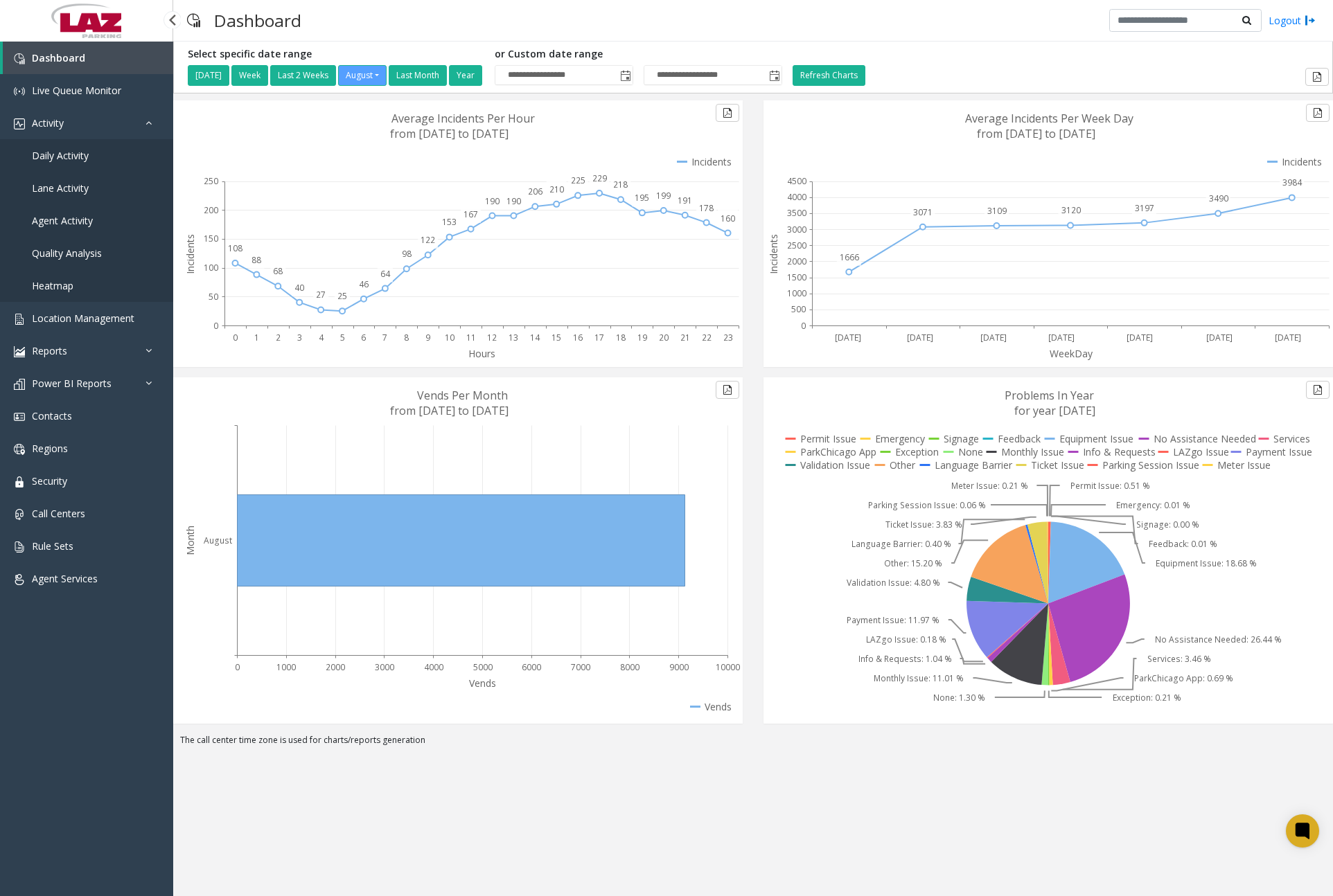
click at [91, 156] on link "Daily Activity" at bounding box center [86, 156] width 173 height 33
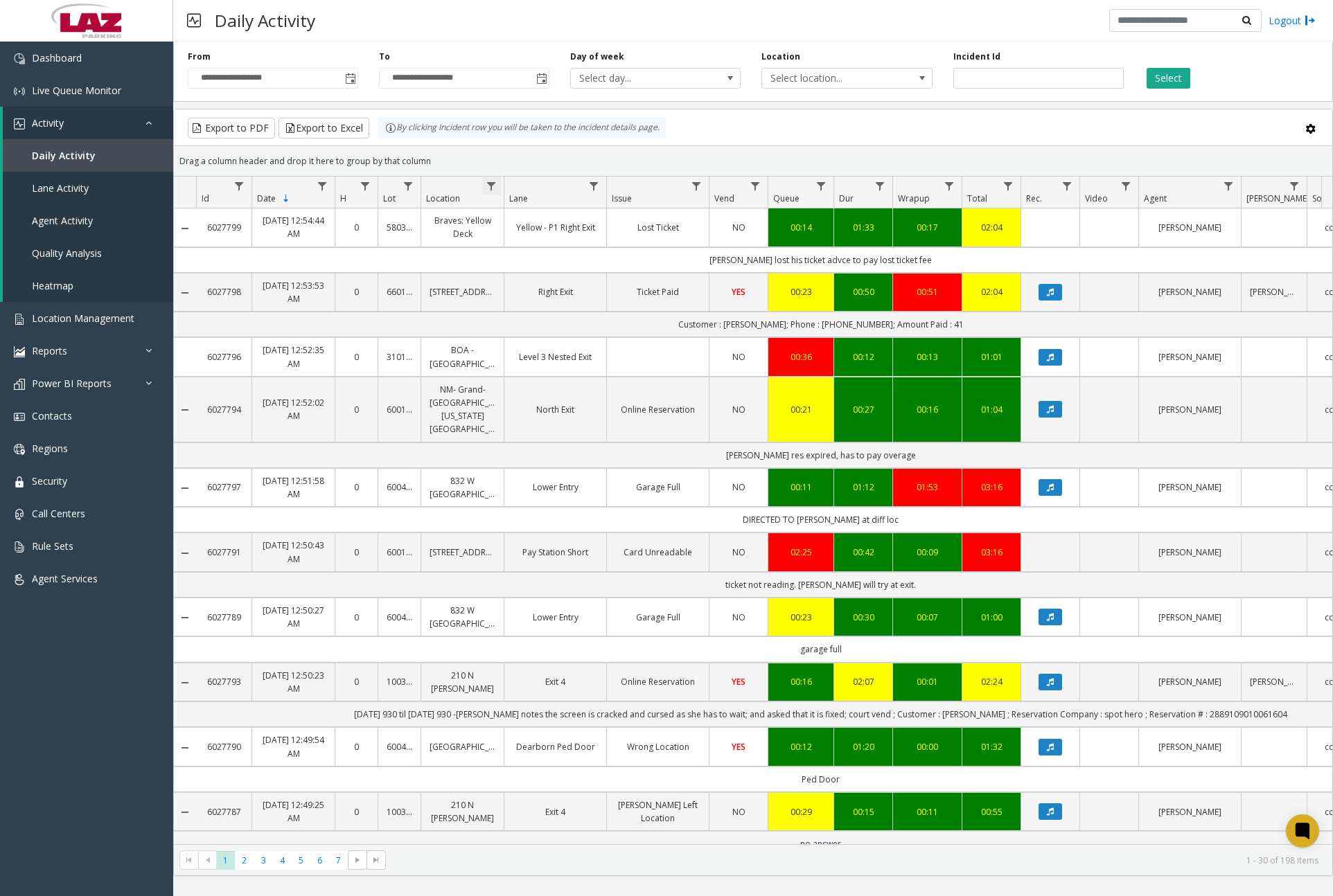
click at [493, 187] on span "Data table" at bounding box center [491, 187] width 11 height 11
click at [548, 245] on input "Location Filter" at bounding box center [551, 245] width 117 height 23
type input "******"
click at [599, 370] on button "Filter" at bounding box center [582, 374] width 57 height 30
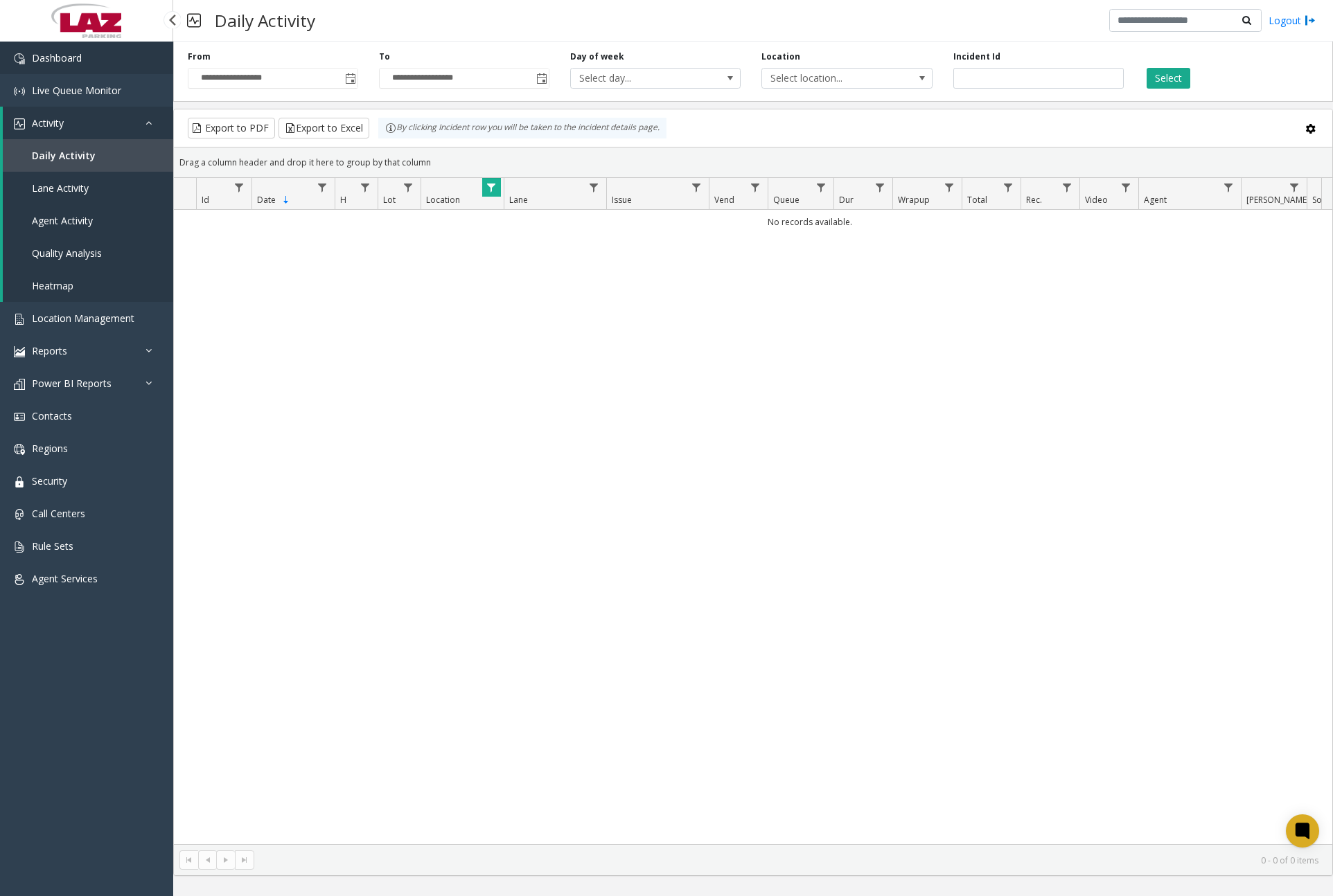
click at [74, 50] on link "Dashboard" at bounding box center [86, 58] width 173 height 33
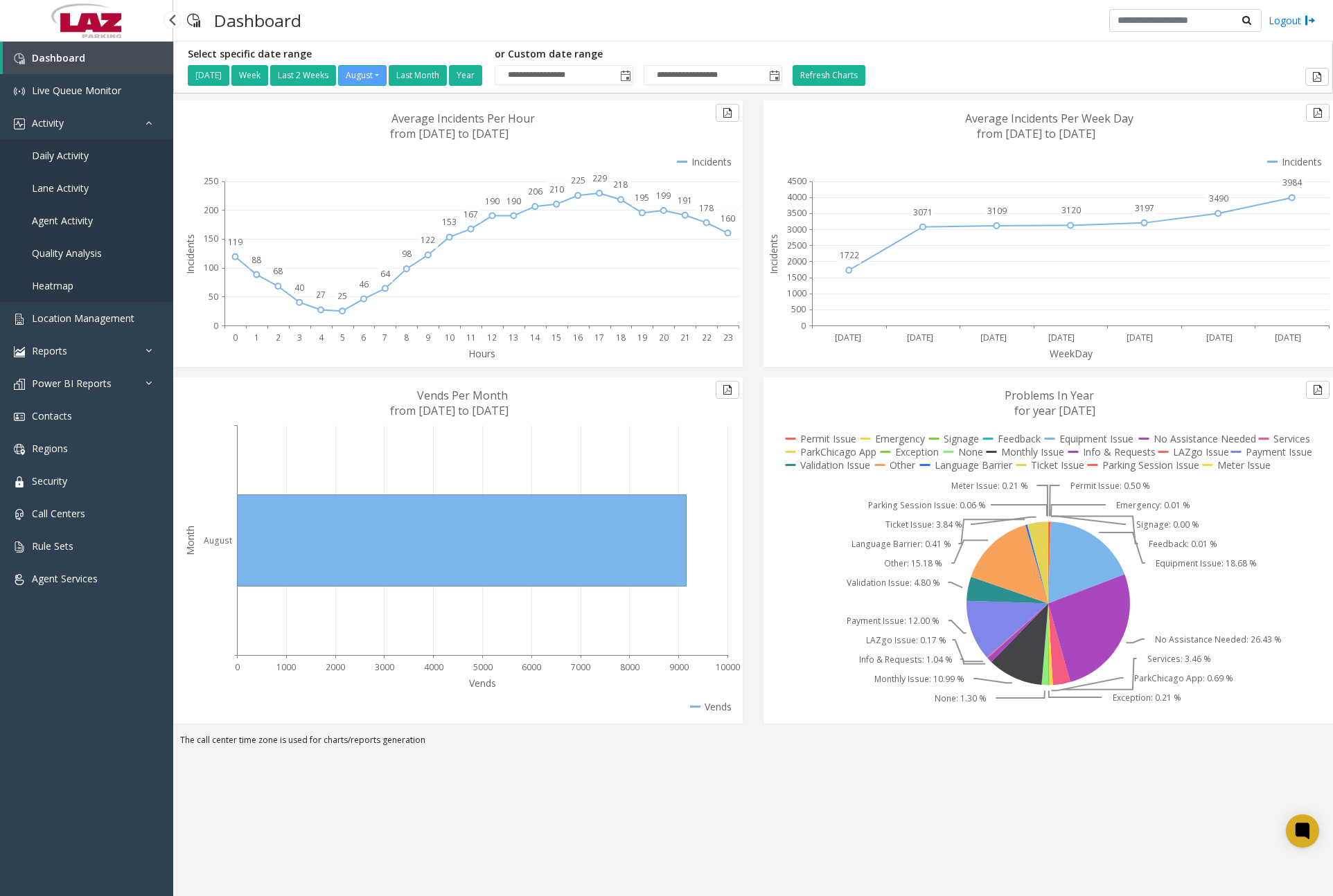
click at [85, 151] on span "Daily Activity" at bounding box center [60, 156] width 57 height 13
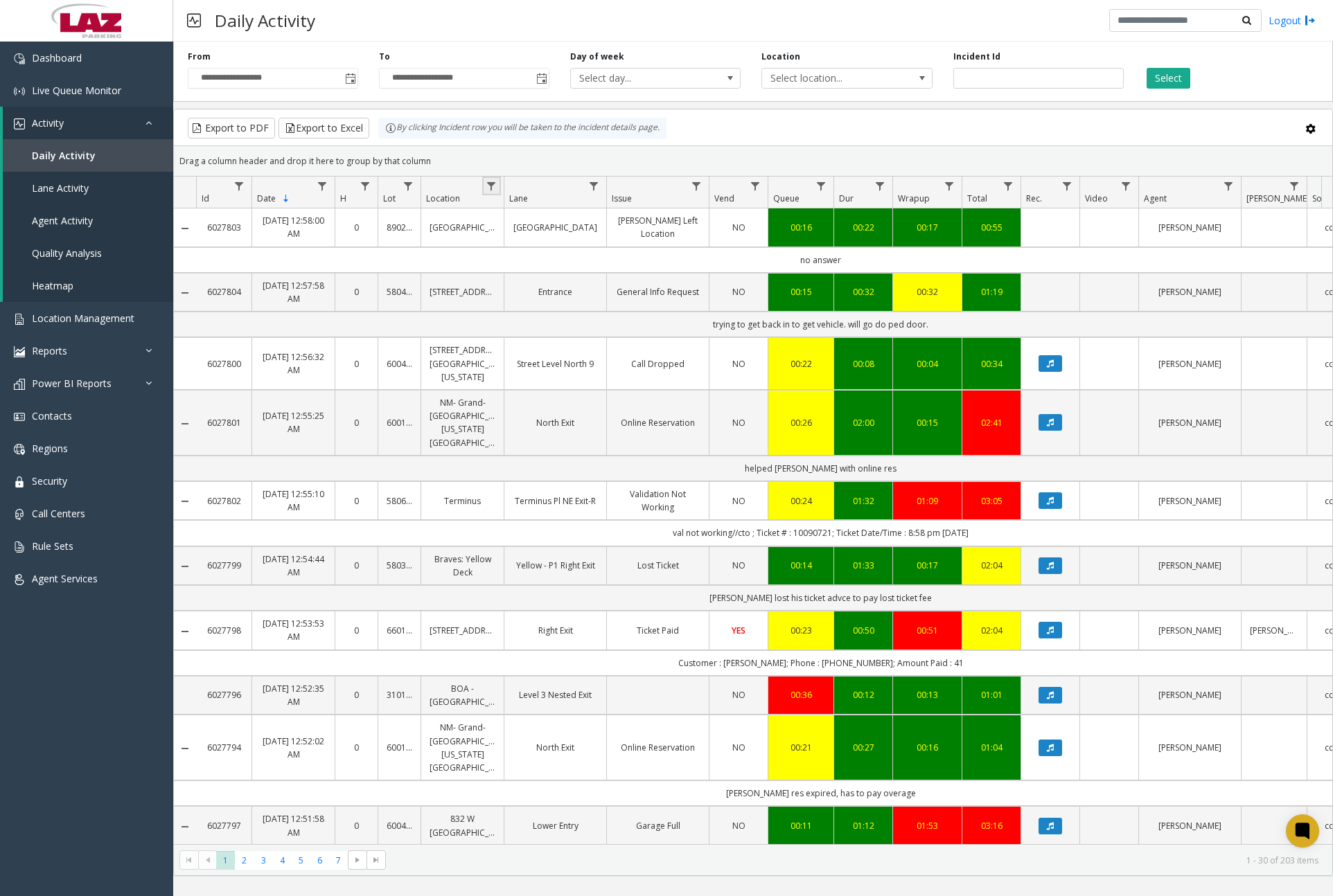
click at [497, 182] on link "Data table" at bounding box center [491, 186] width 18 height 18
click at [529, 238] on input "Location Filter" at bounding box center [551, 245] width 117 height 23
type input "******"
click at [572, 368] on button "Filter" at bounding box center [582, 374] width 57 height 30
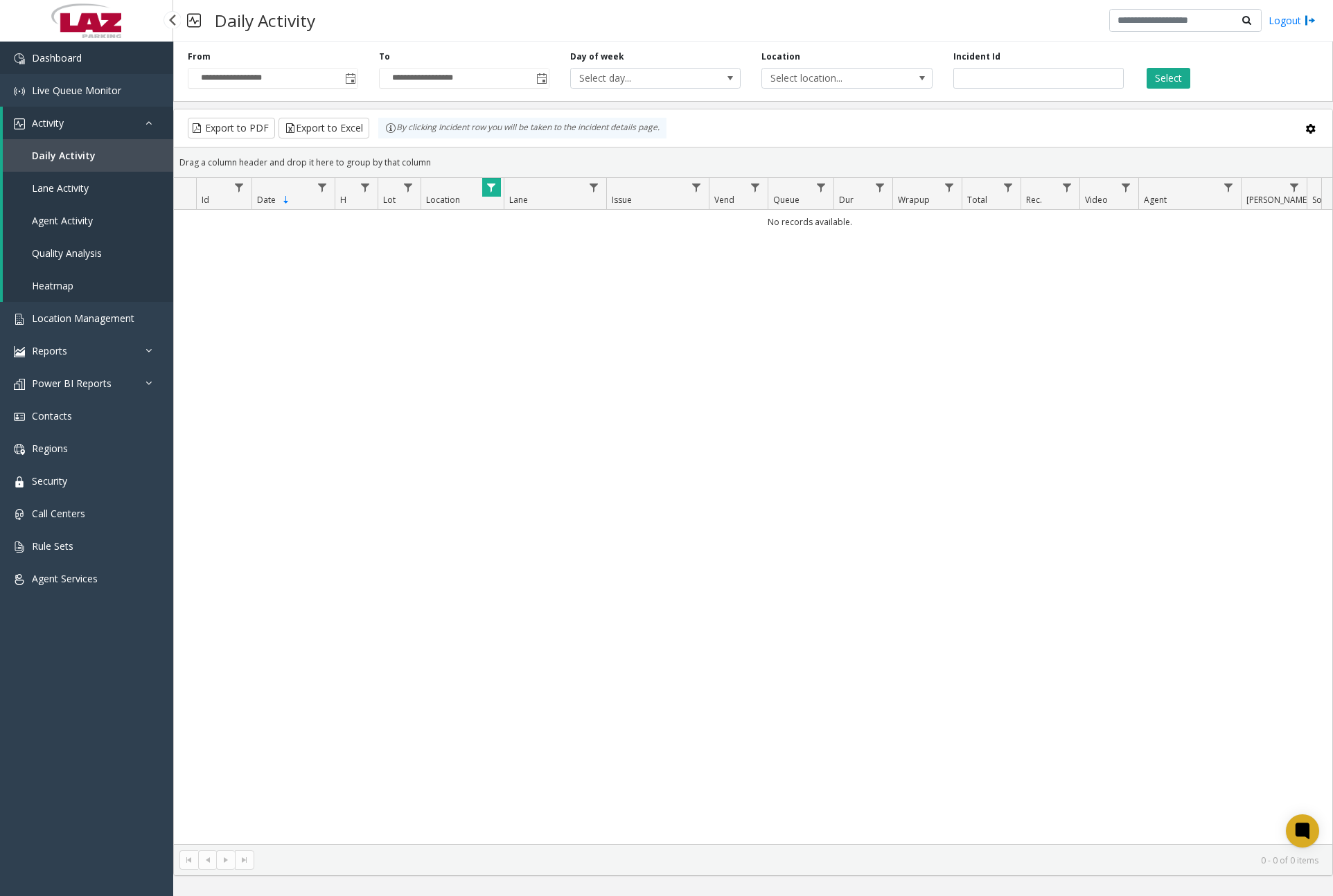
click at [74, 68] on link "Dashboard" at bounding box center [86, 58] width 173 height 33
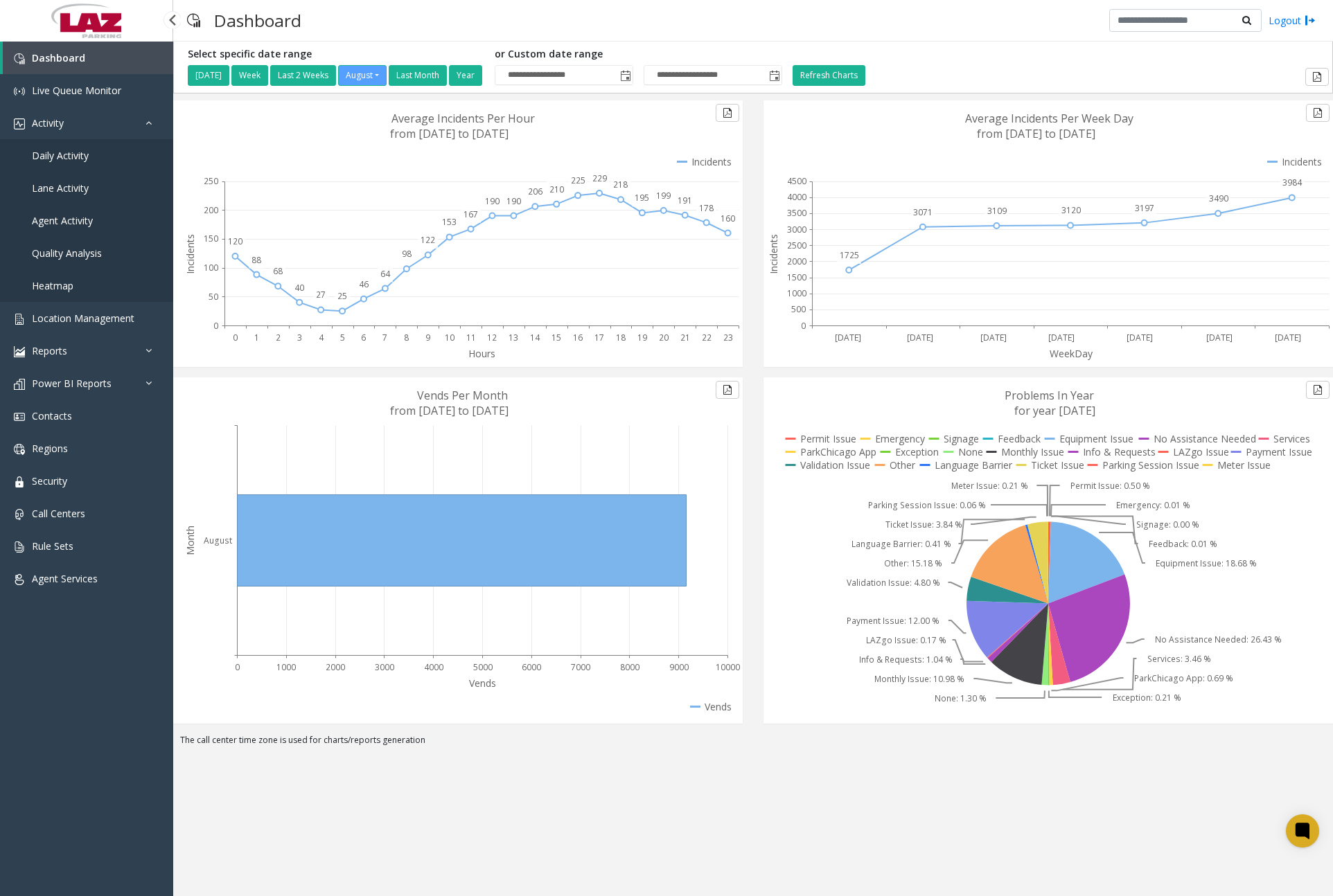
click at [83, 161] on span "Daily Activity" at bounding box center [60, 156] width 57 height 13
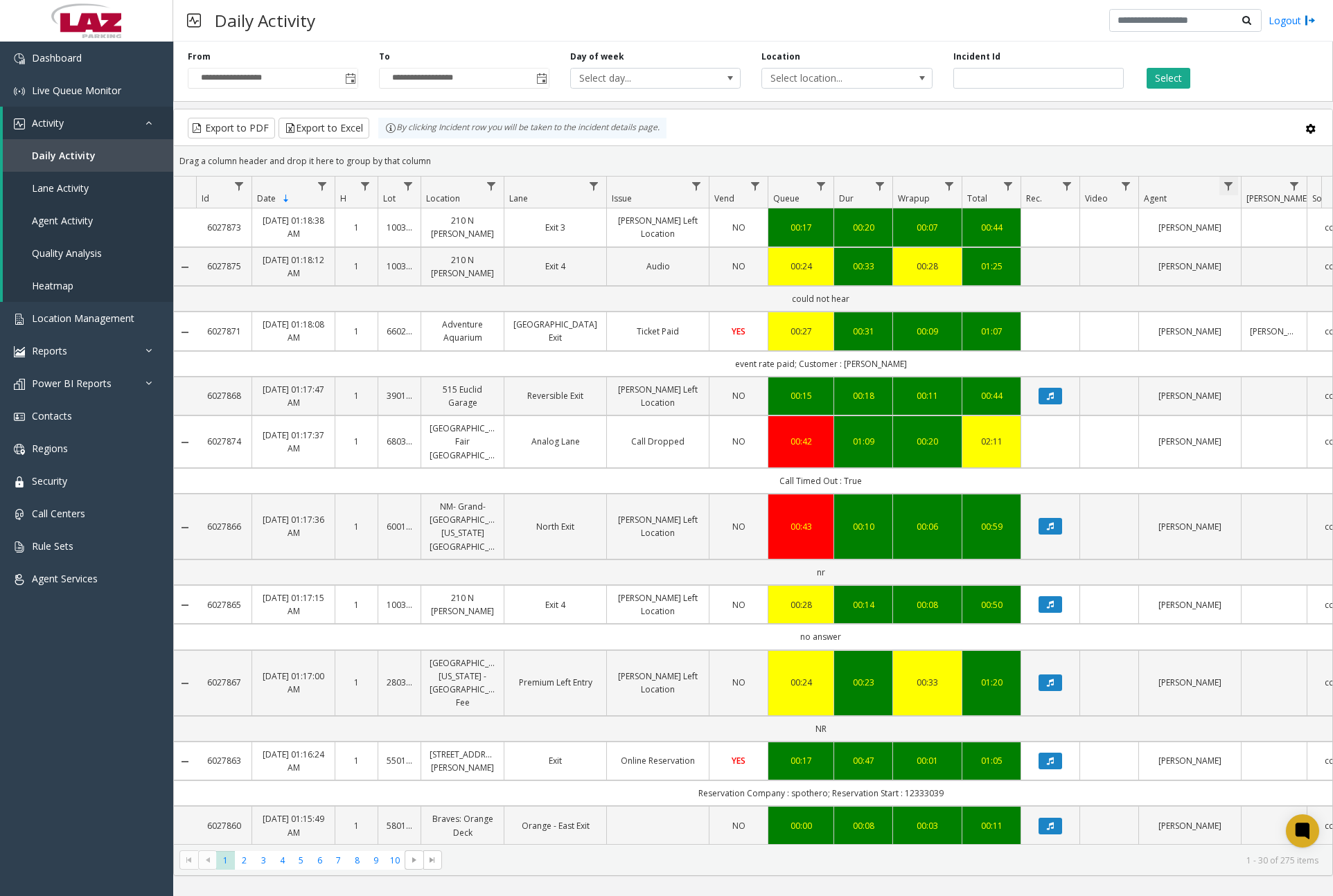
click at [1234, 187] on span "Data table" at bounding box center [1228, 187] width 11 height 11
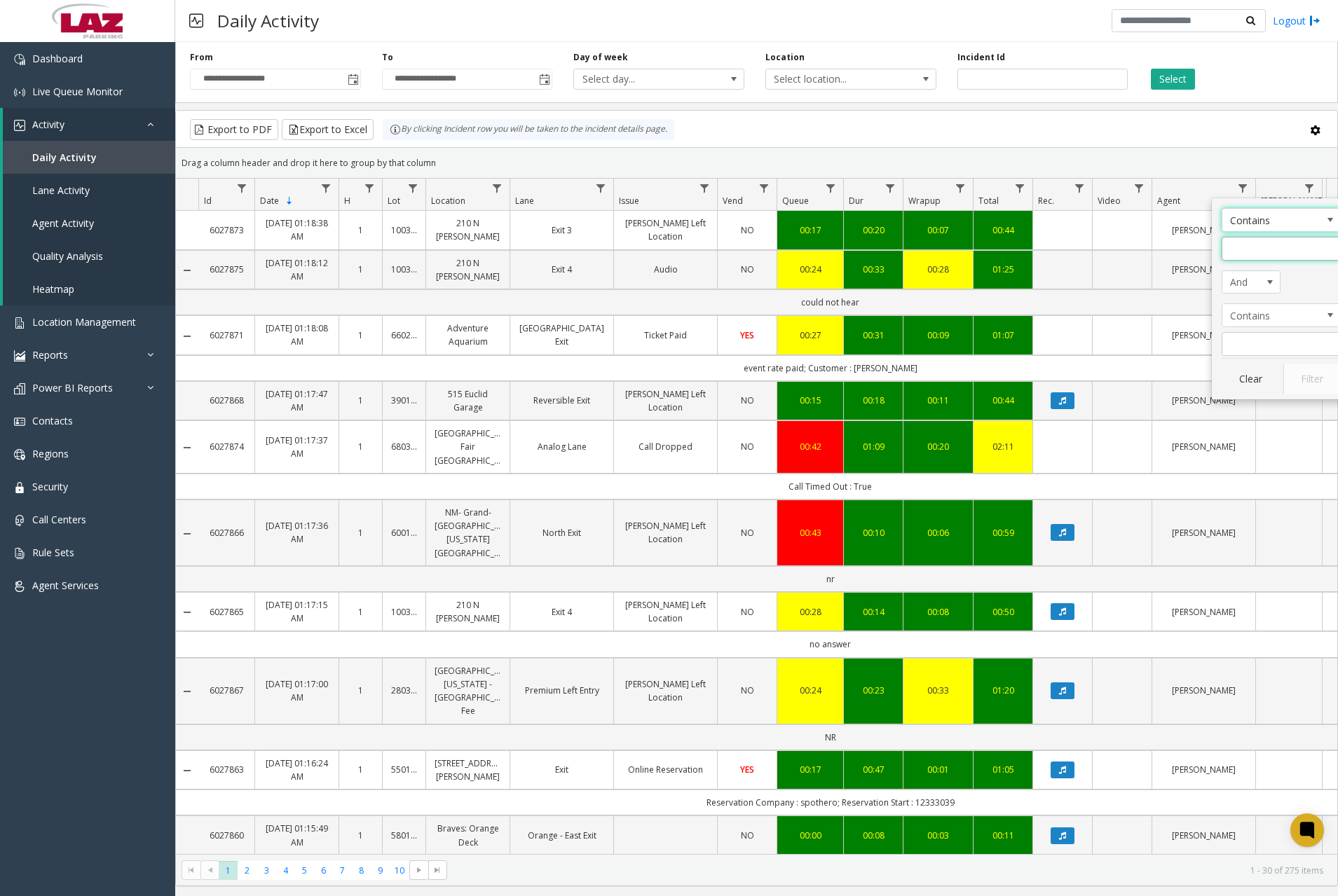
click at [1239, 251] on input "Agent Filter" at bounding box center [1281, 248] width 119 height 24
type input "******"
click at [1297, 374] on button "Filter" at bounding box center [1312, 379] width 57 height 31
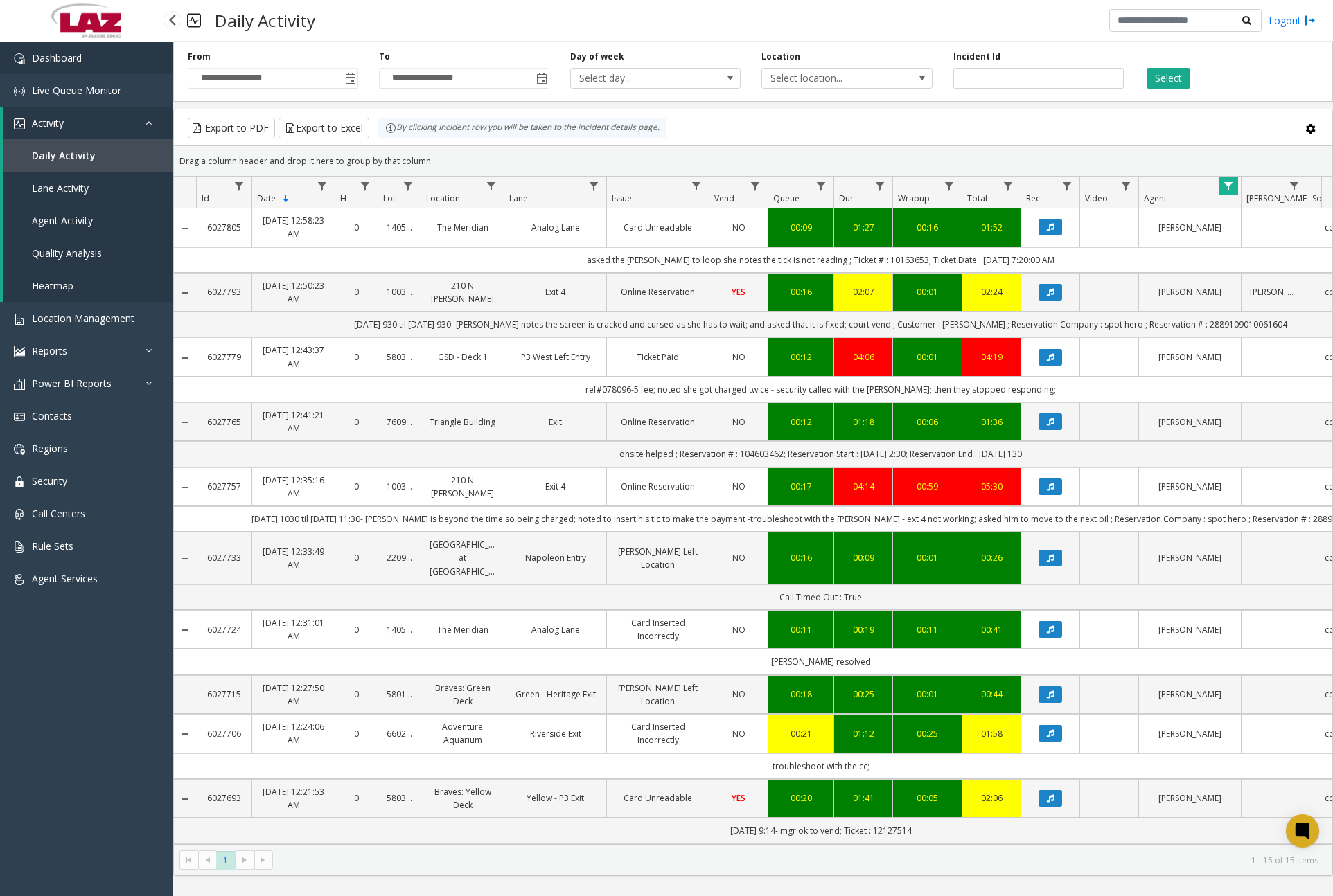
click at [99, 64] on link "Dashboard" at bounding box center [86, 58] width 173 height 33
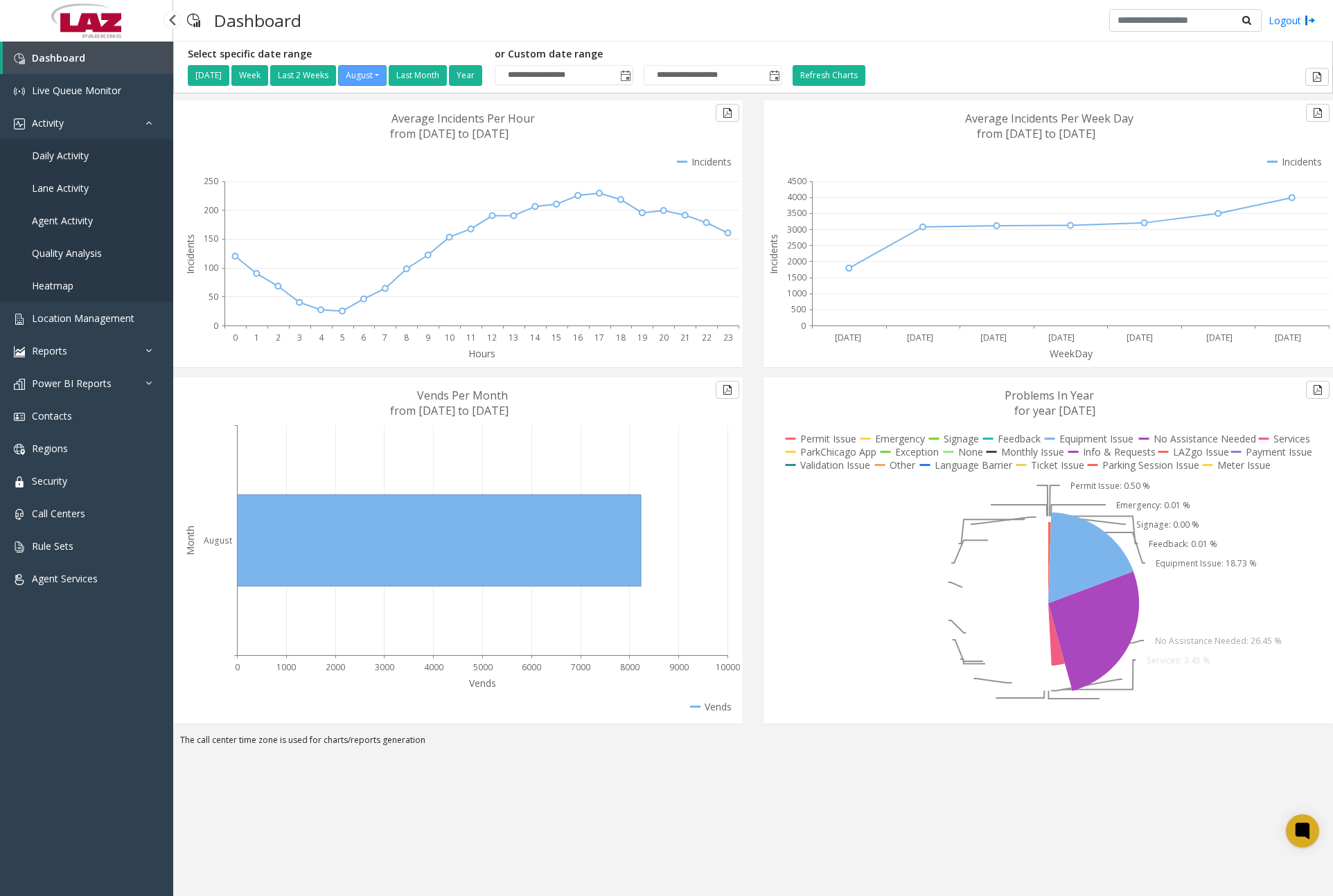
click at [79, 152] on span "Daily Activity" at bounding box center [60, 156] width 57 height 13
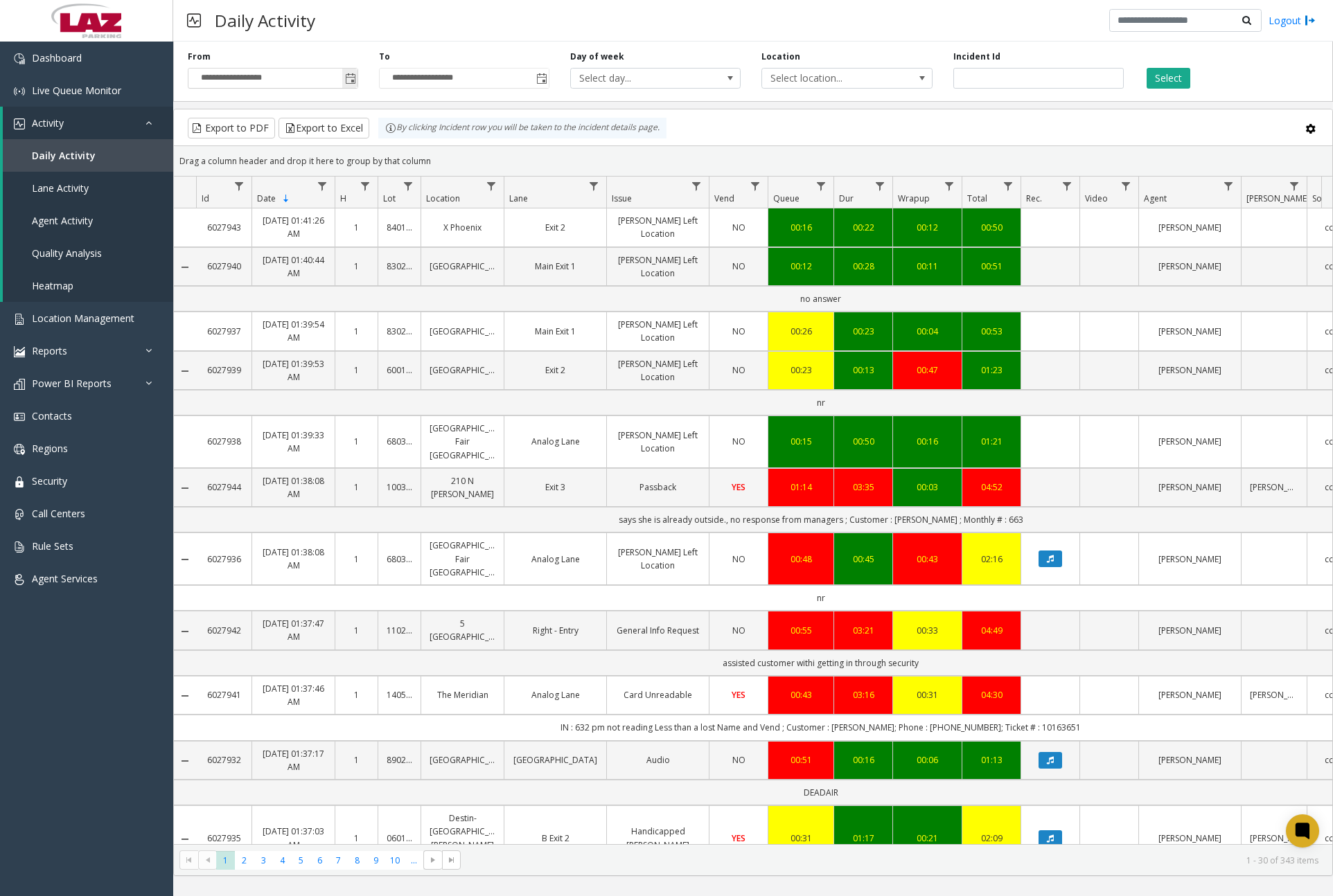
click at [347, 79] on span "Toggle popup" at bounding box center [351, 79] width 11 height 11
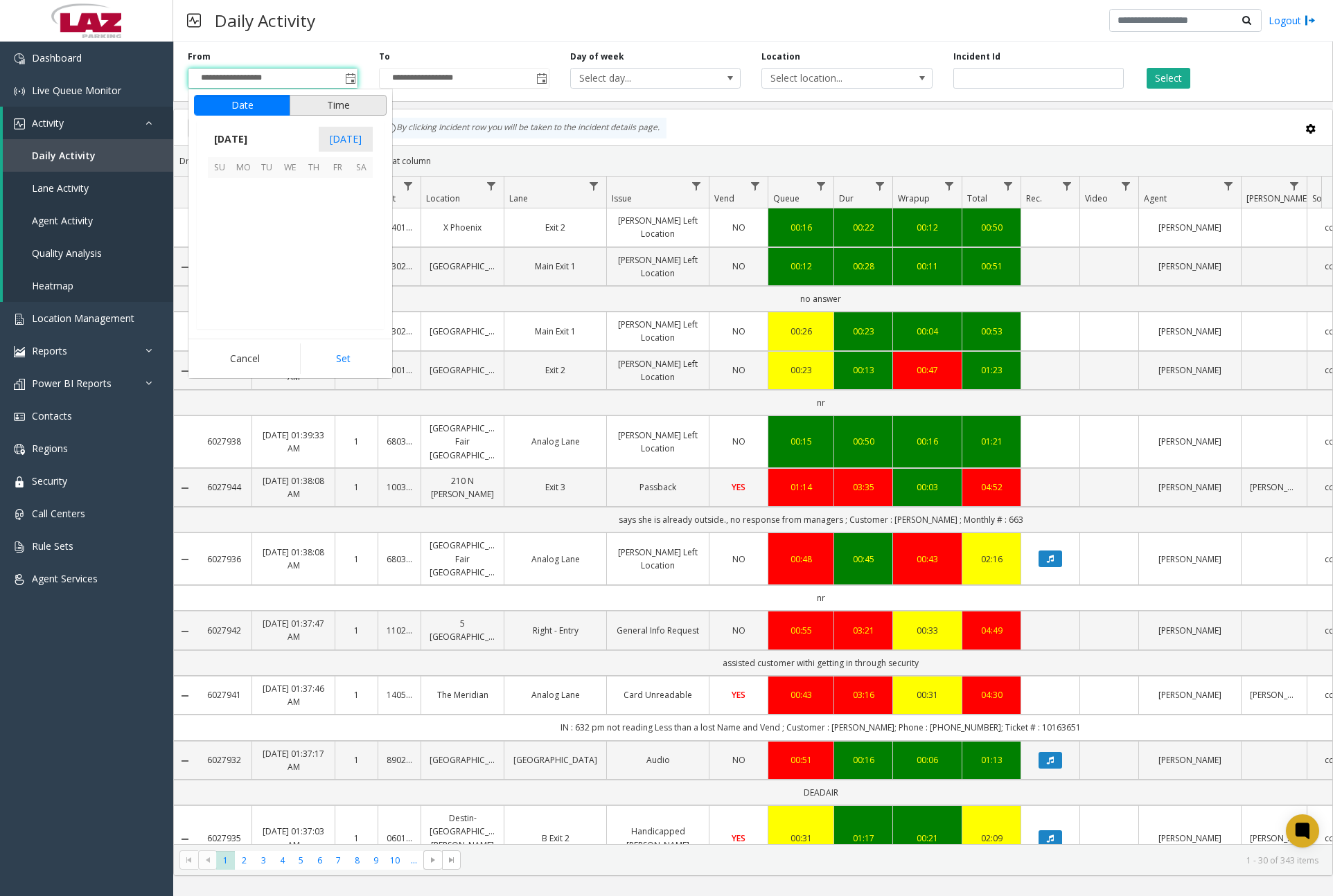
scroll to position [248336, 0]
click at [357, 214] on span "9" at bounding box center [360, 213] width 23 height 23
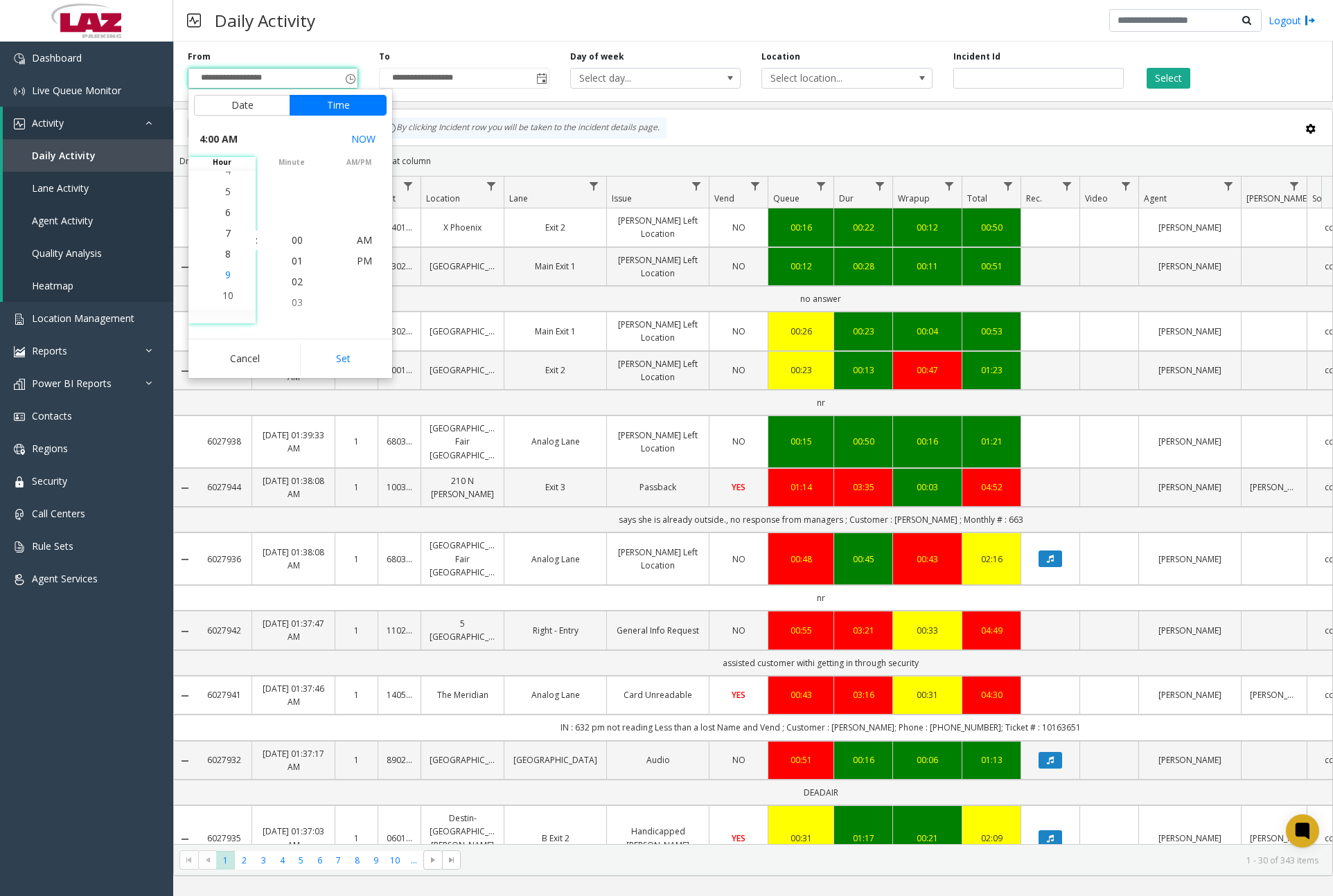
scroll to position [166, 0]
click at [225, 301] on span "11" at bounding box center [228, 302] width 11 height 13
click at [297, 243] on span "00" at bounding box center [297, 240] width 11 height 13
click at [365, 261] on span "PM" at bounding box center [364, 260] width 16 height 13
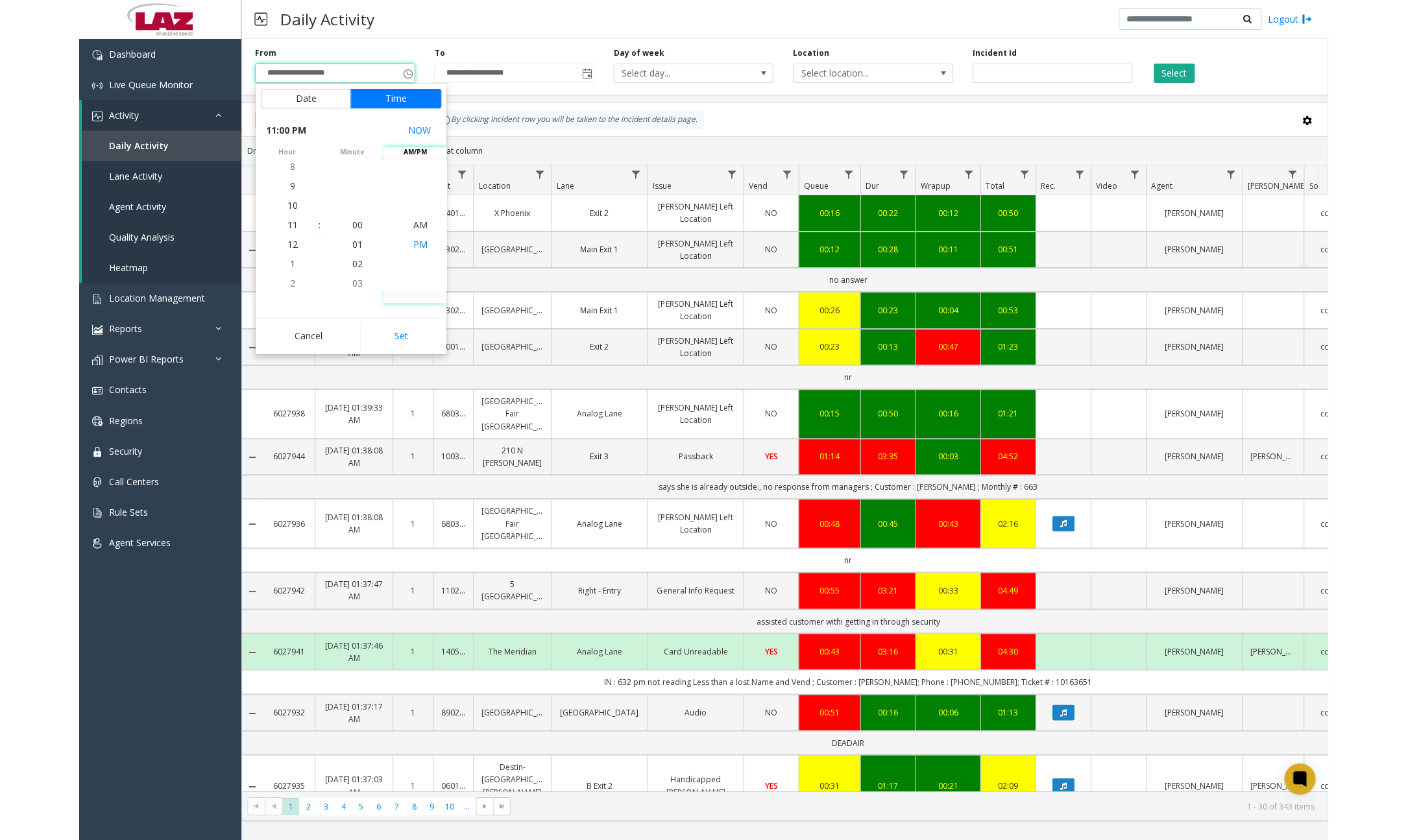
scroll to position [19, 0]
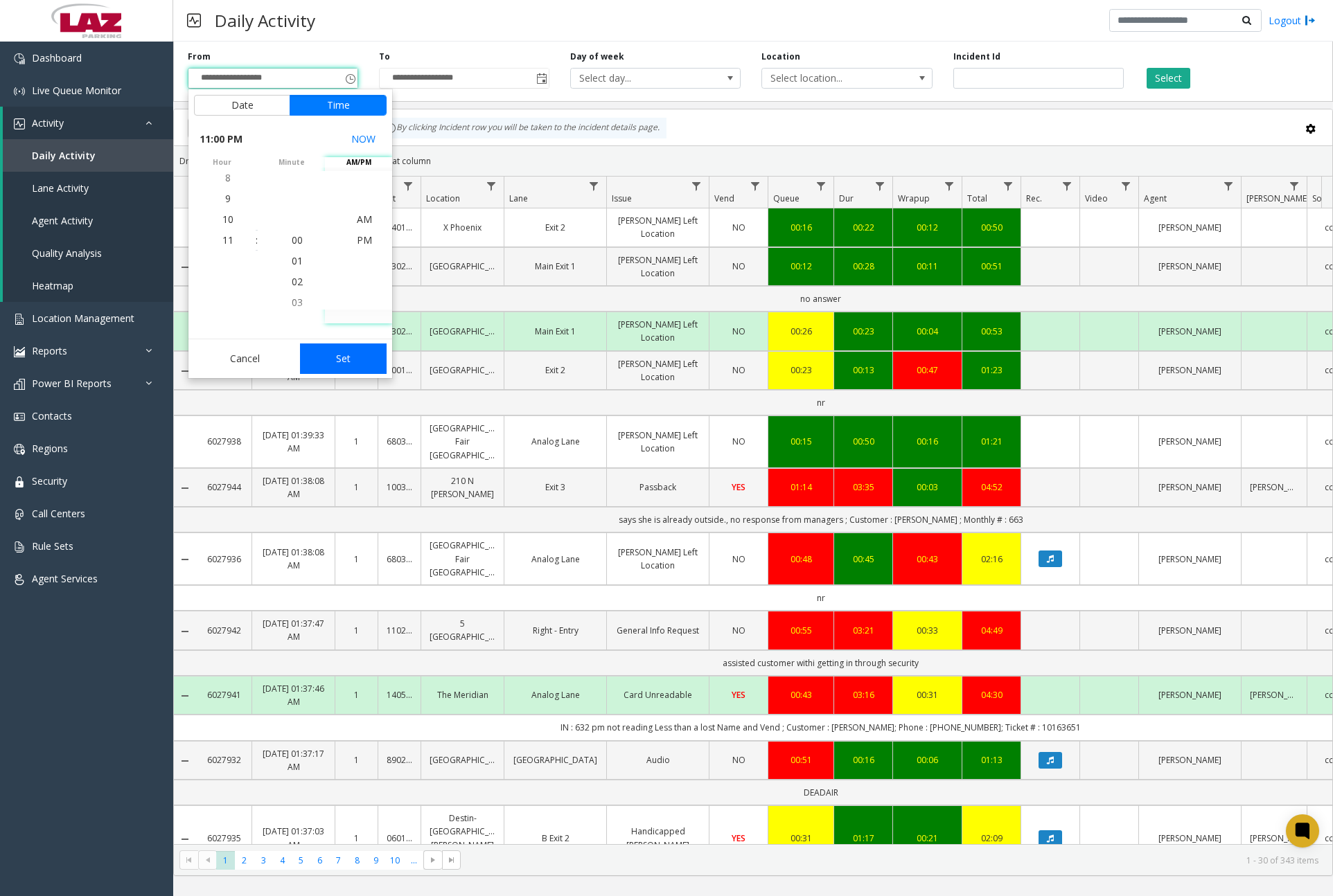
click at [352, 348] on button "Set" at bounding box center [343, 359] width 87 height 30
type input "**********"
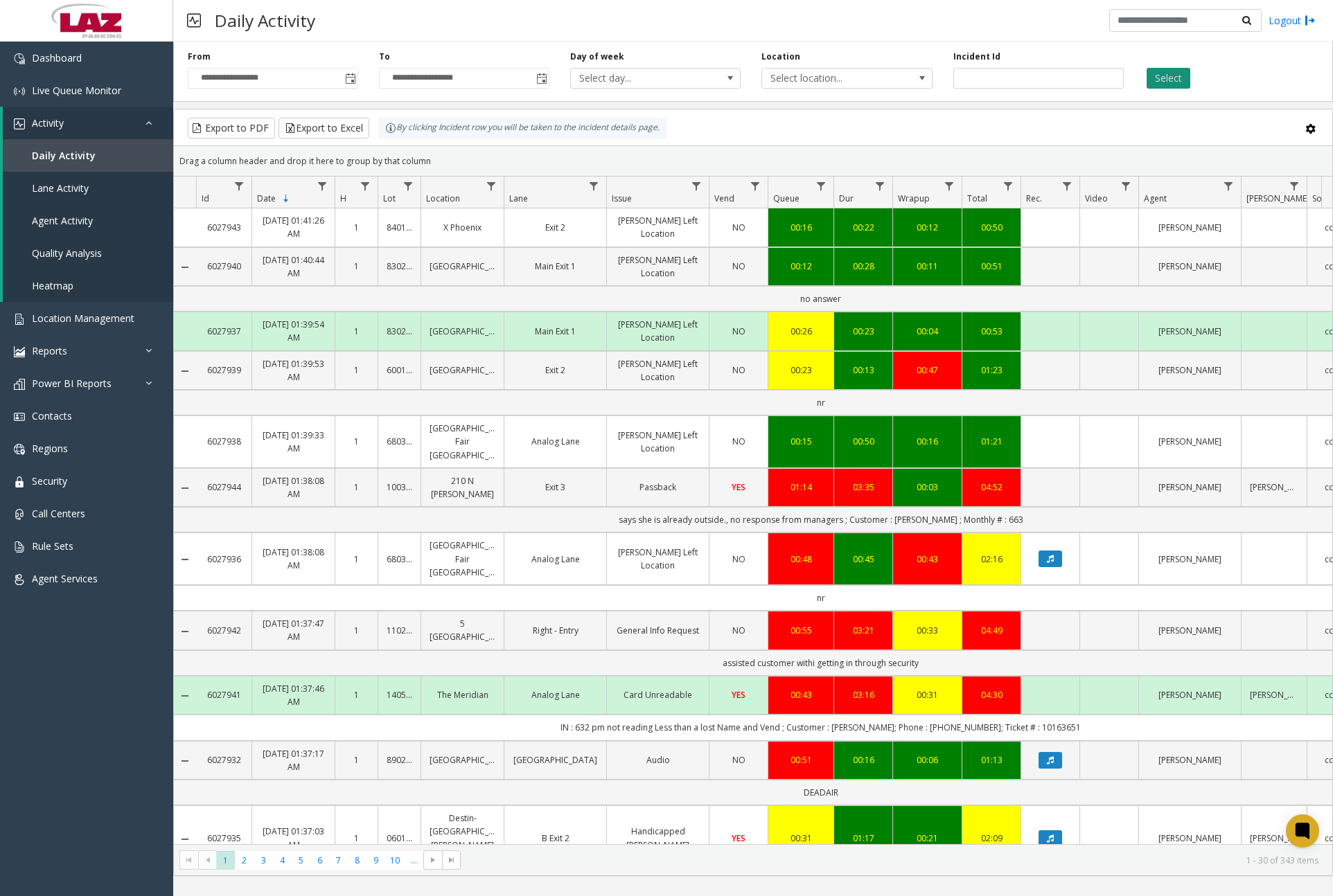
click at [1160, 79] on button "Select" at bounding box center [1168, 78] width 44 height 21
click at [492, 182] on span "Data table" at bounding box center [491, 187] width 11 height 11
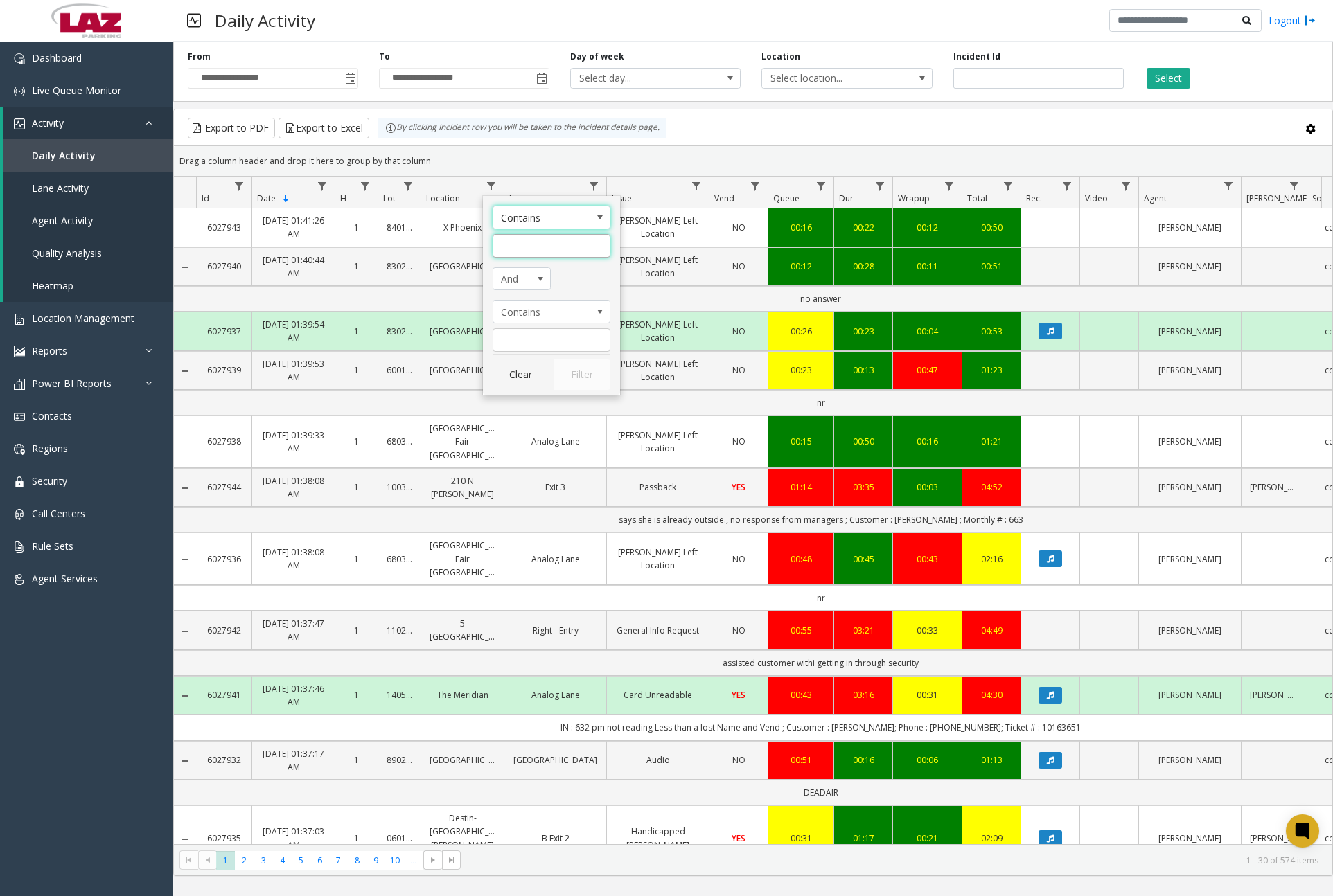
click at [533, 242] on input "Location Filter" at bounding box center [551, 245] width 117 height 23
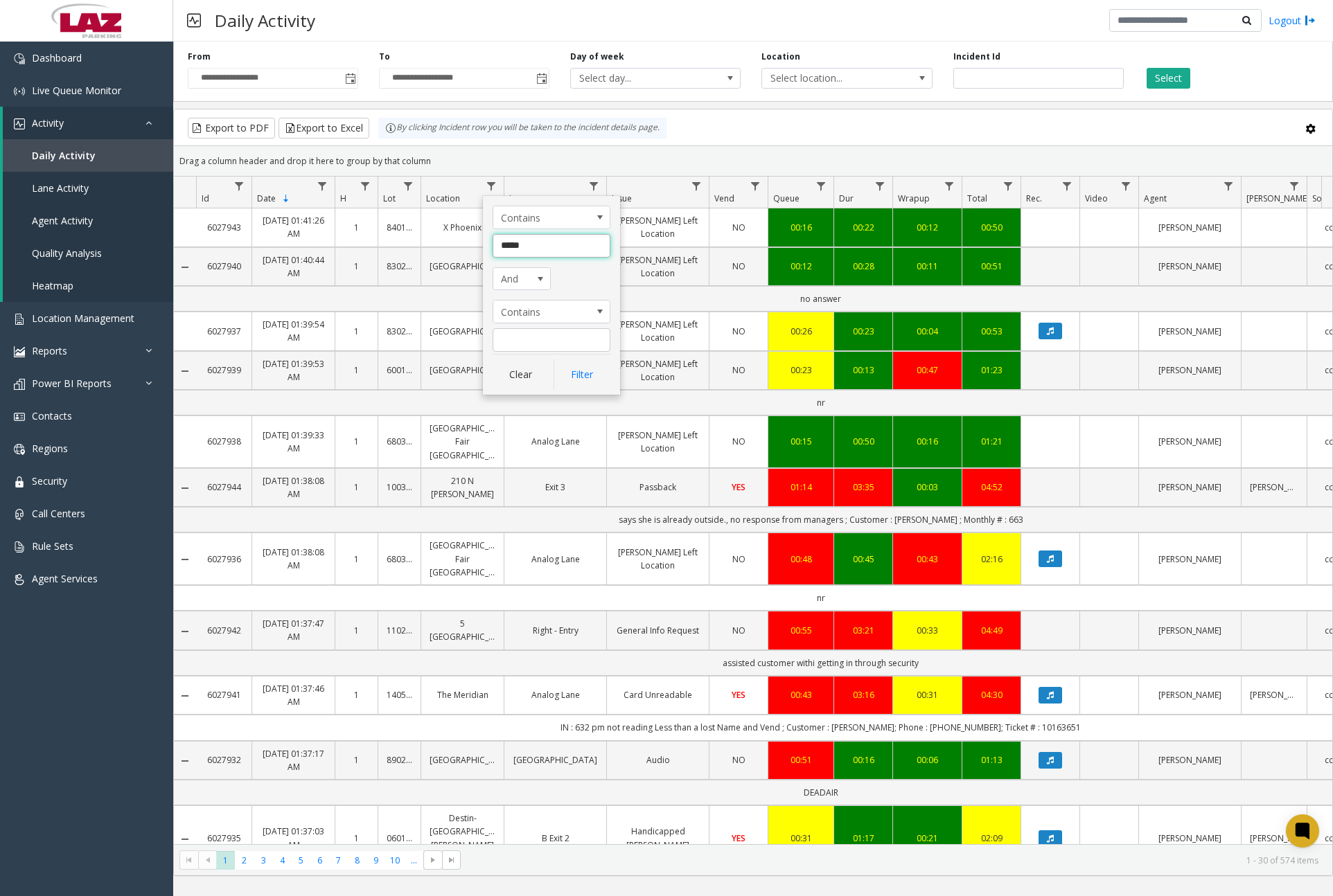
type input "******"
click at [567, 372] on button "Filter" at bounding box center [582, 374] width 57 height 30
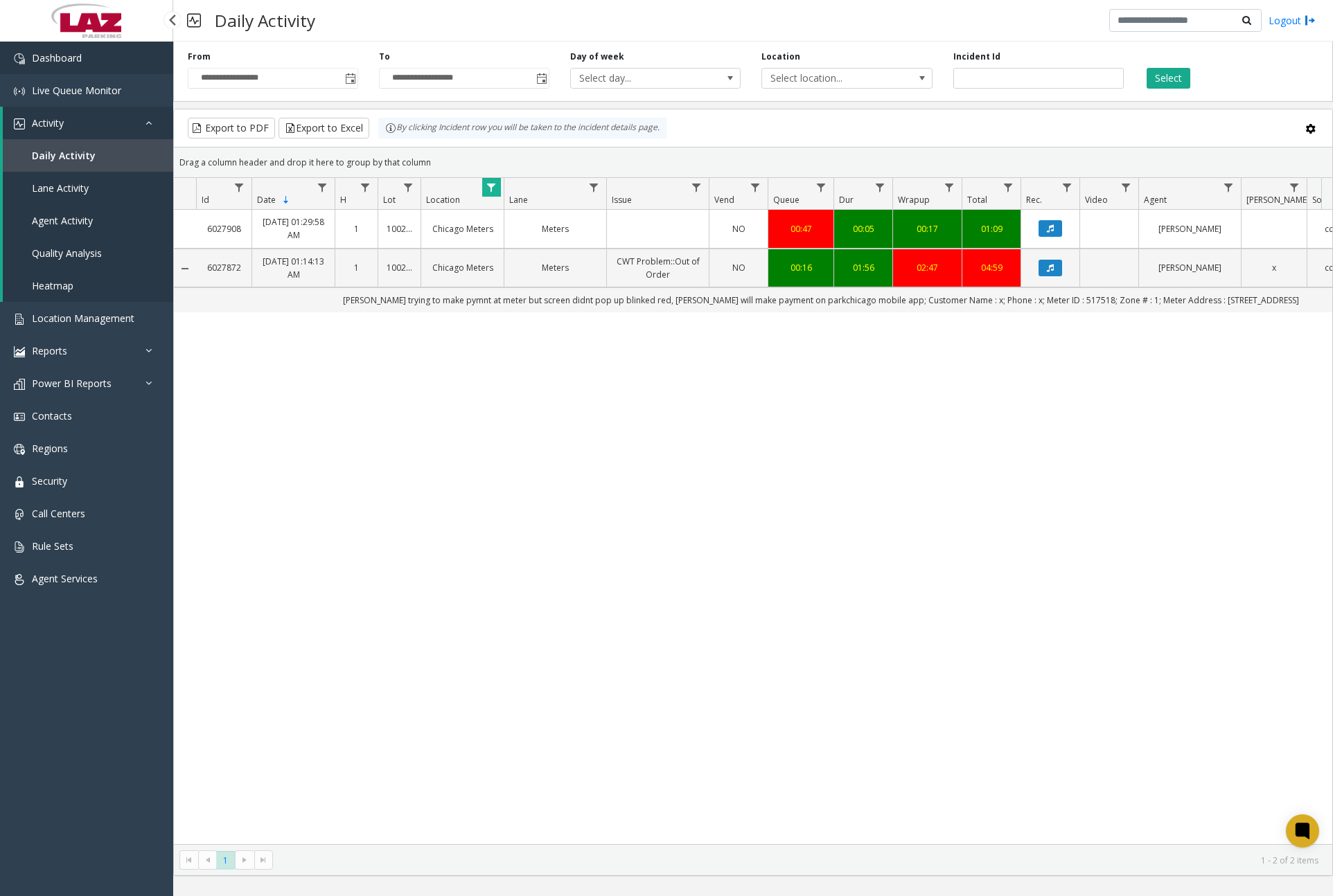
click at [121, 63] on link "Dashboard" at bounding box center [86, 58] width 173 height 33
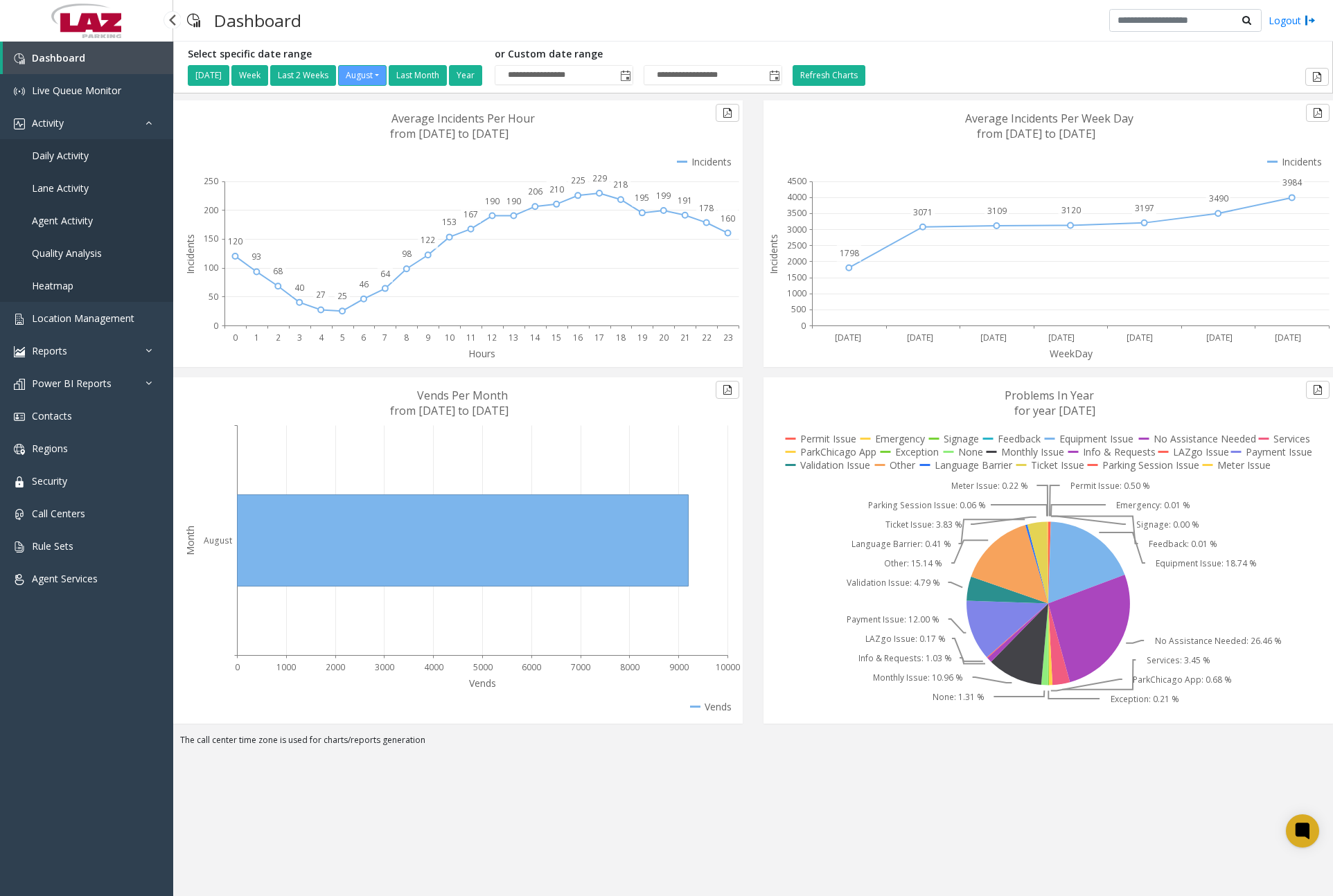
click at [105, 160] on link "Daily Activity" at bounding box center [86, 156] width 173 height 33
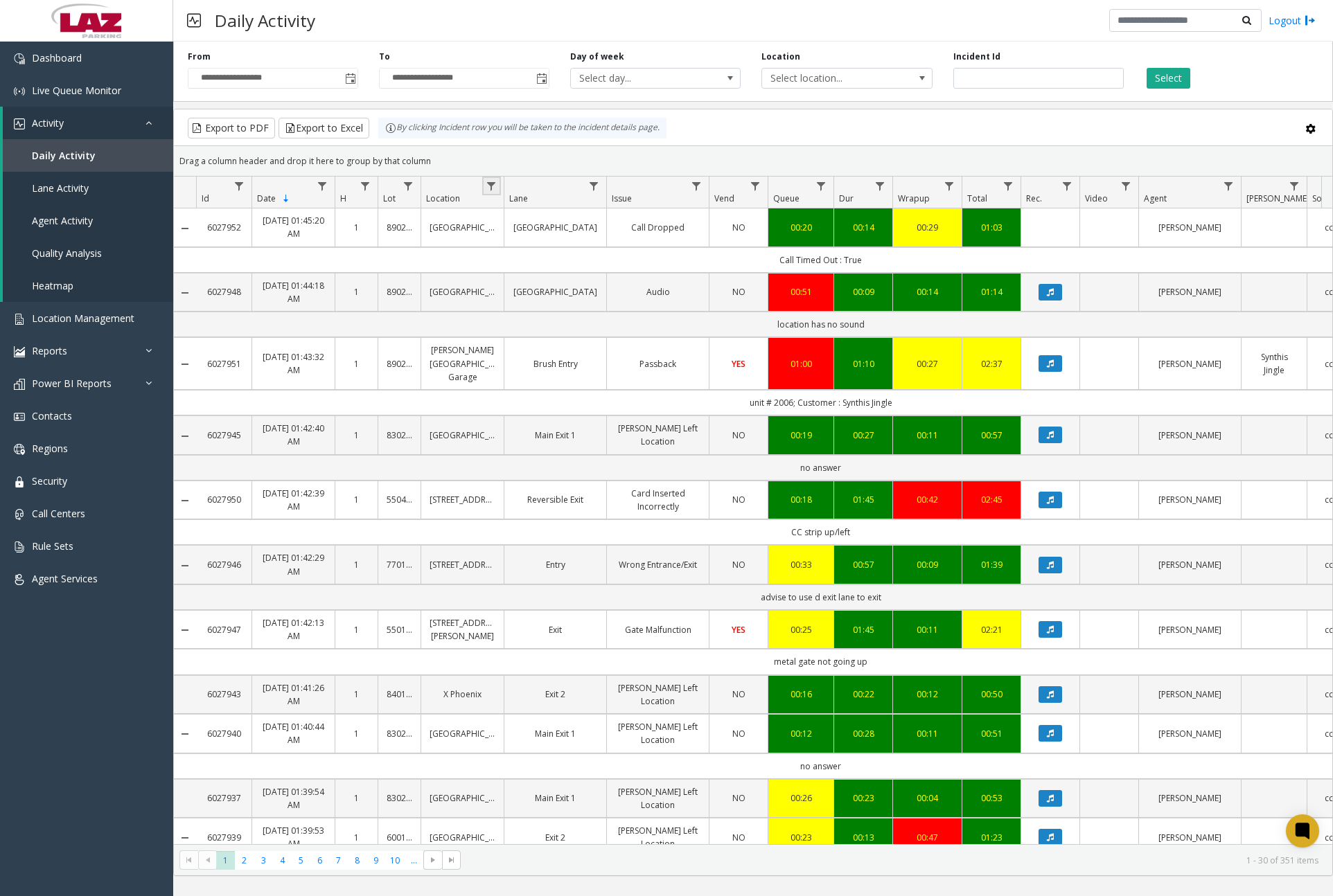
click at [490, 179] on link "Data table" at bounding box center [491, 186] width 18 height 18
click at [542, 246] on input "Location Filter" at bounding box center [551, 245] width 117 height 23
type input "******"
click at [571, 373] on button "Filter" at bounding box center [582, 374] width 57 height 30
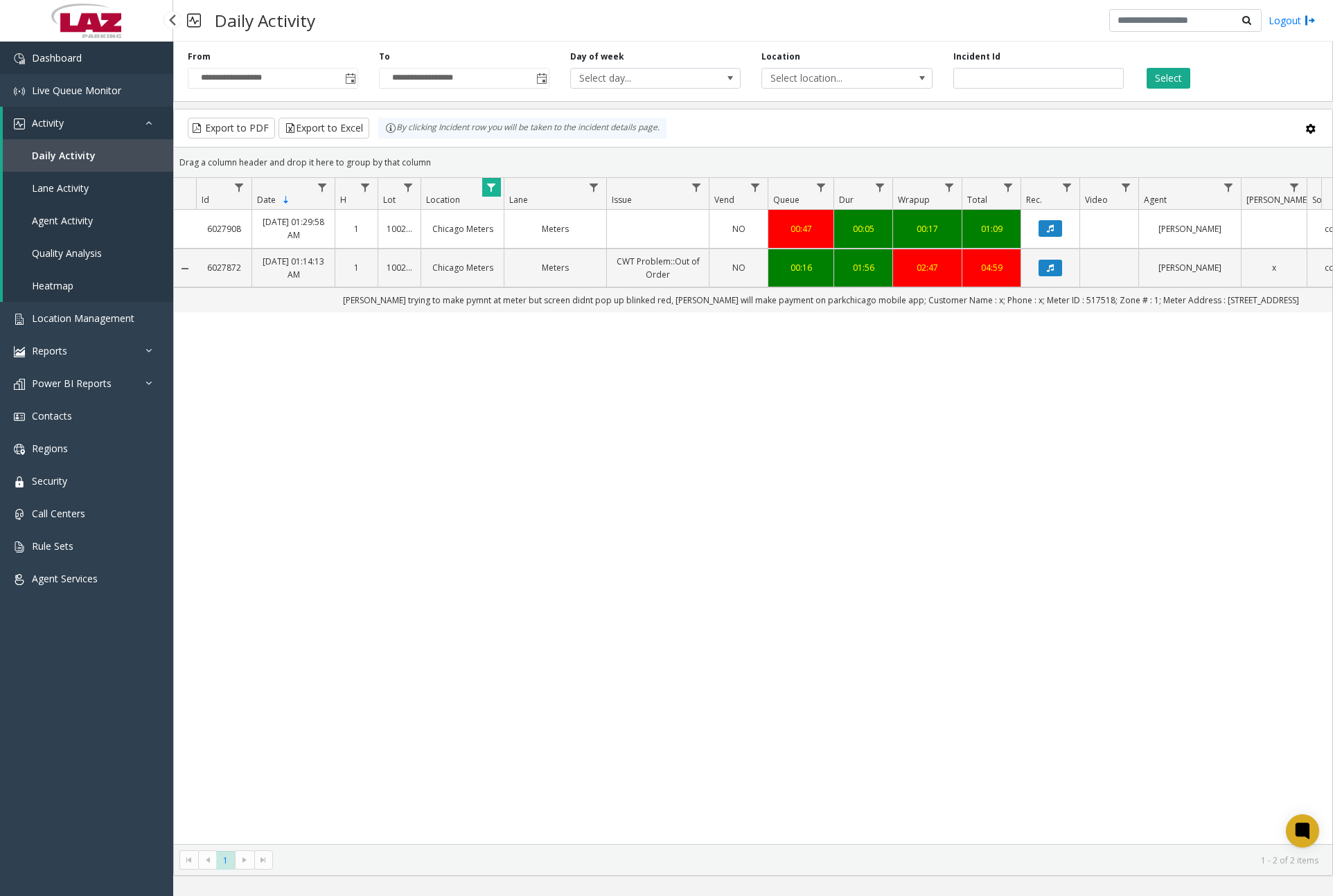
click at [98, 51] on link "Dashboard" at bounding box center [86, 58] width 173 height 33
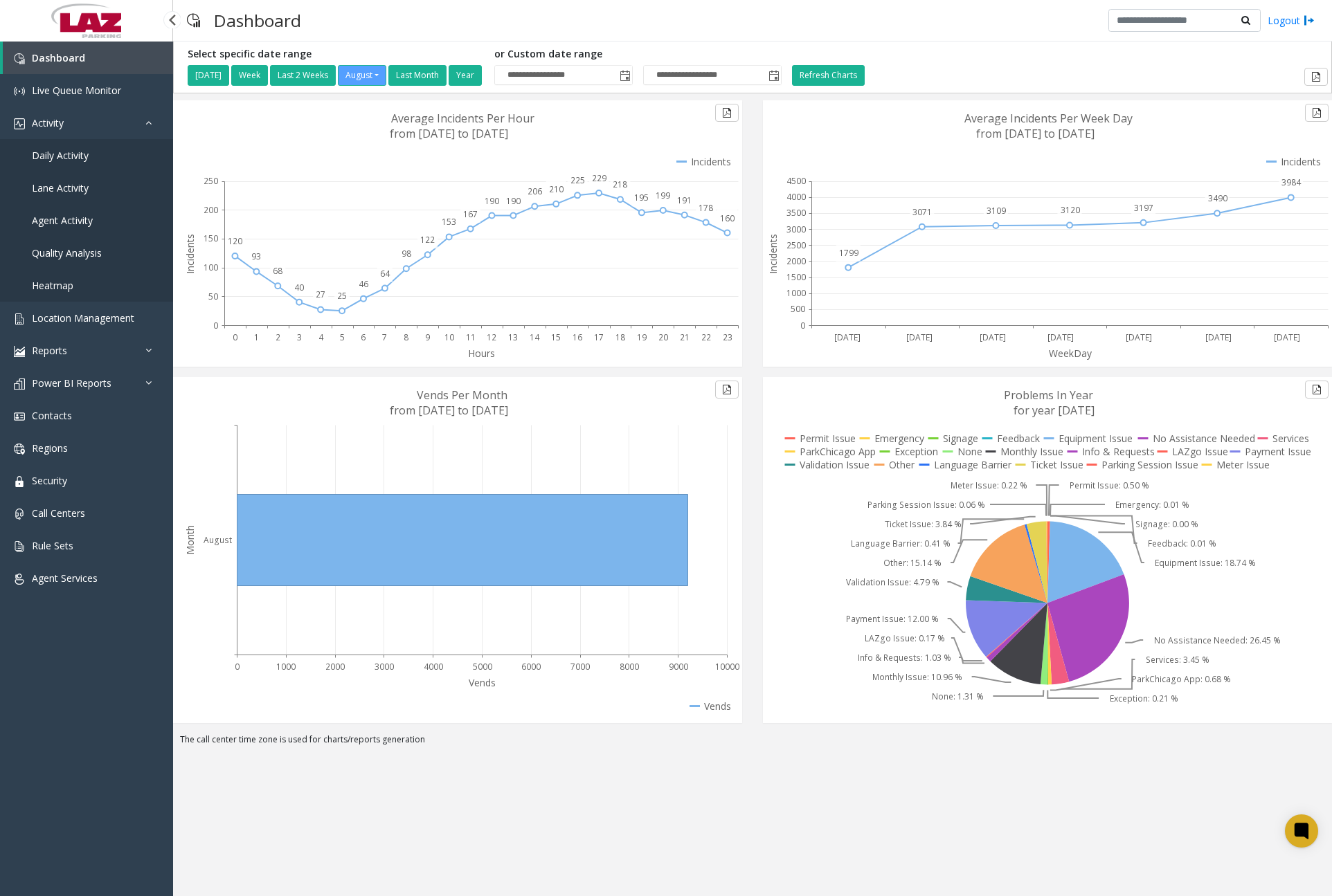
click at [86, 158] on span "Daily Activity" at bounding box center [60, 155] width 57 height 13
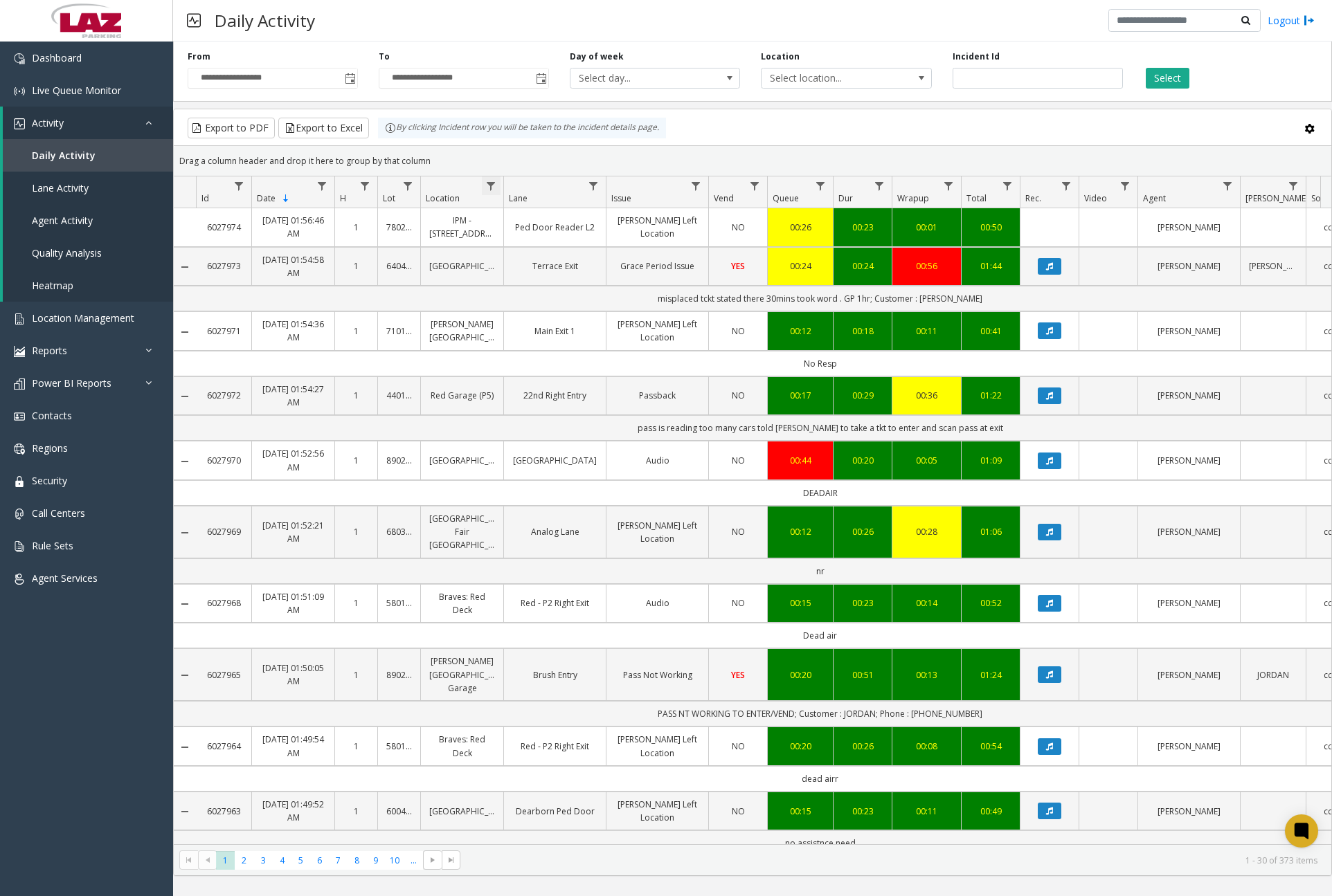
click at [491, 183] on span "Data table" at bounding box center [491, 187] width 11 height 11
click at [527, 244] on input "Location Filter" at bounding box center [551, 245] width 117 height 23
type input "******"
click at [581, 365] on button "Filter" at bounding box center [581, 374] width 57 height 30
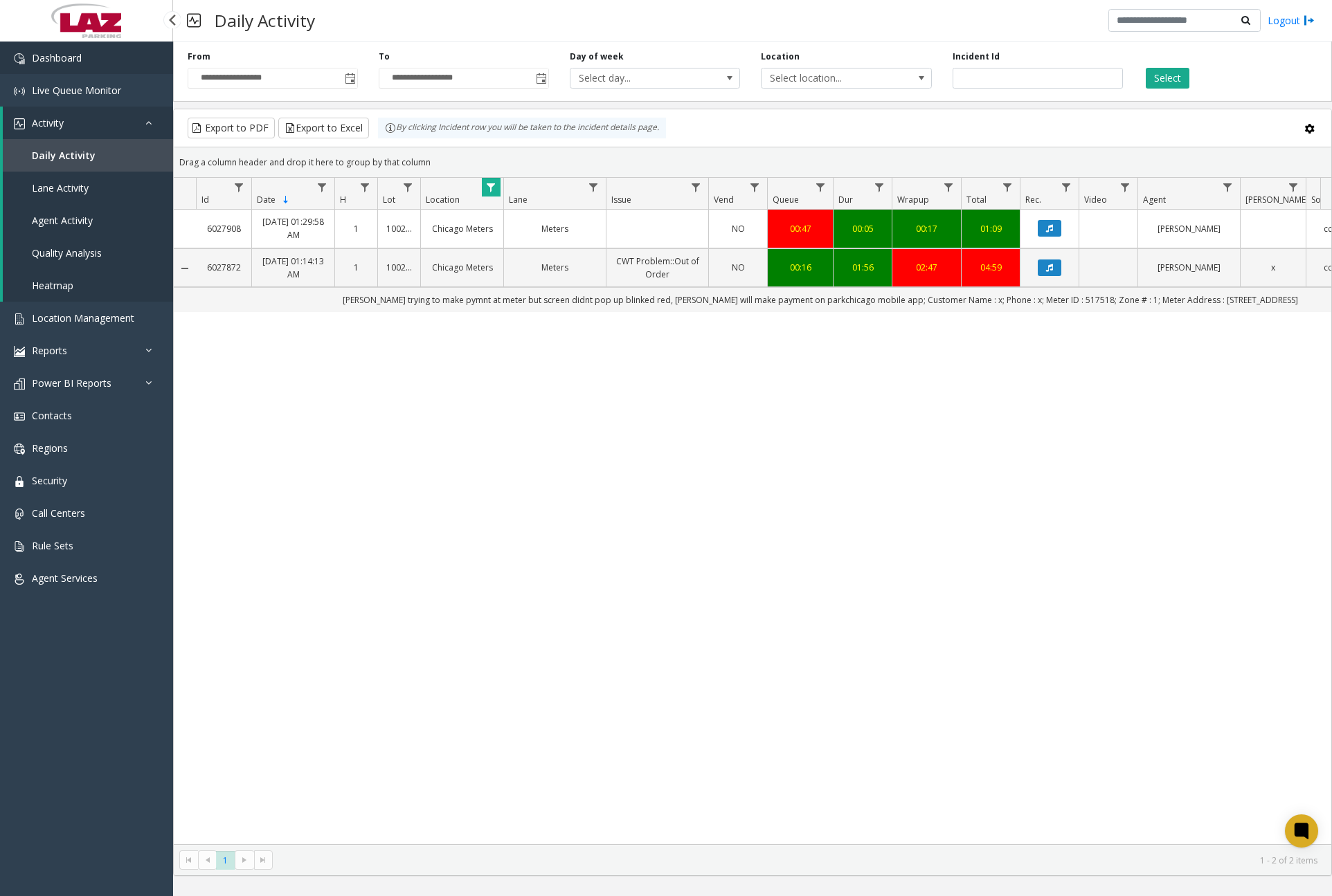
click at [58, 62] on span "Dashboard" at bounding box center [57, 57] width 49 height 13
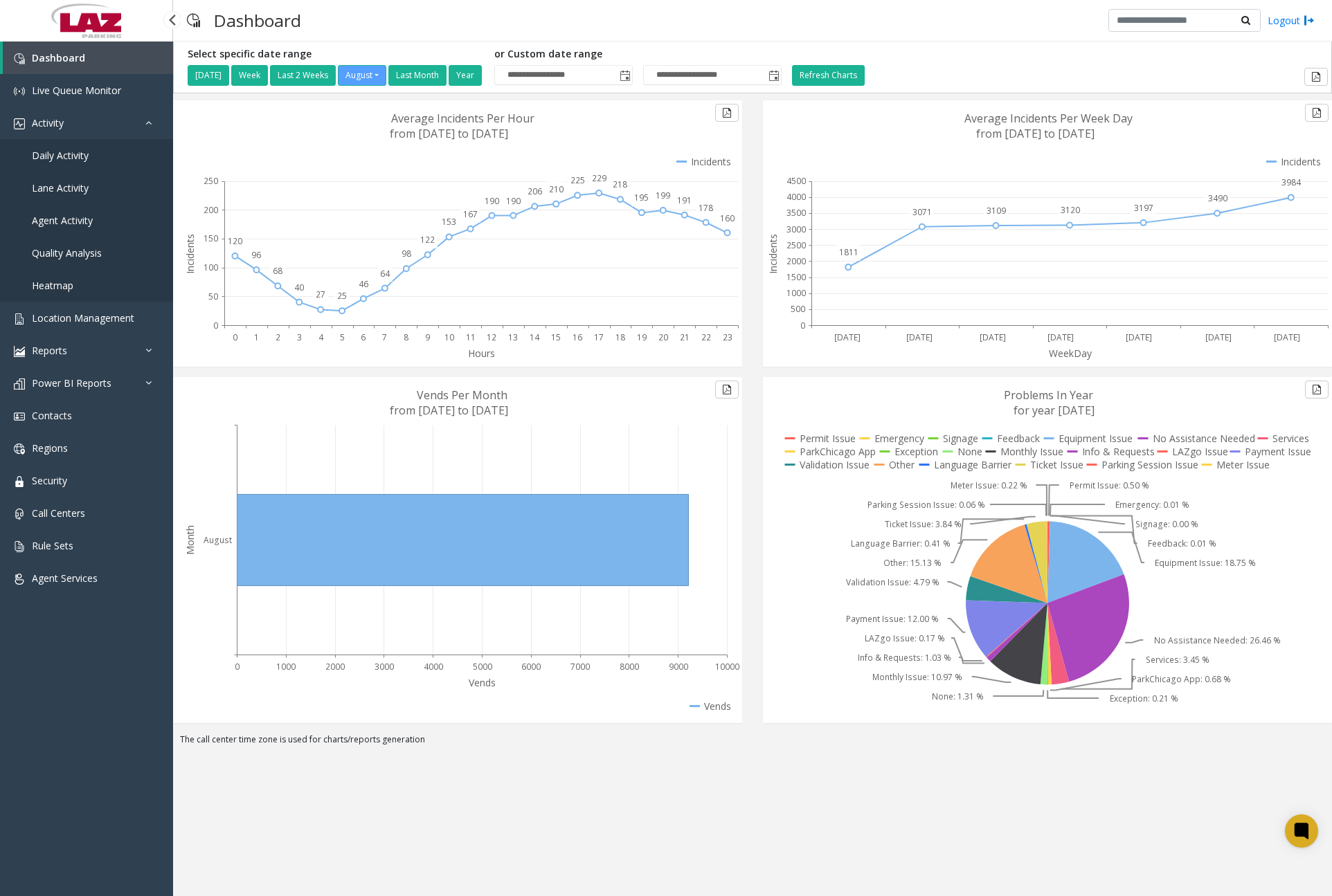
click at [49, 155] on span "Daily Activity" at bounding box center [60, 155] width 57 height 13
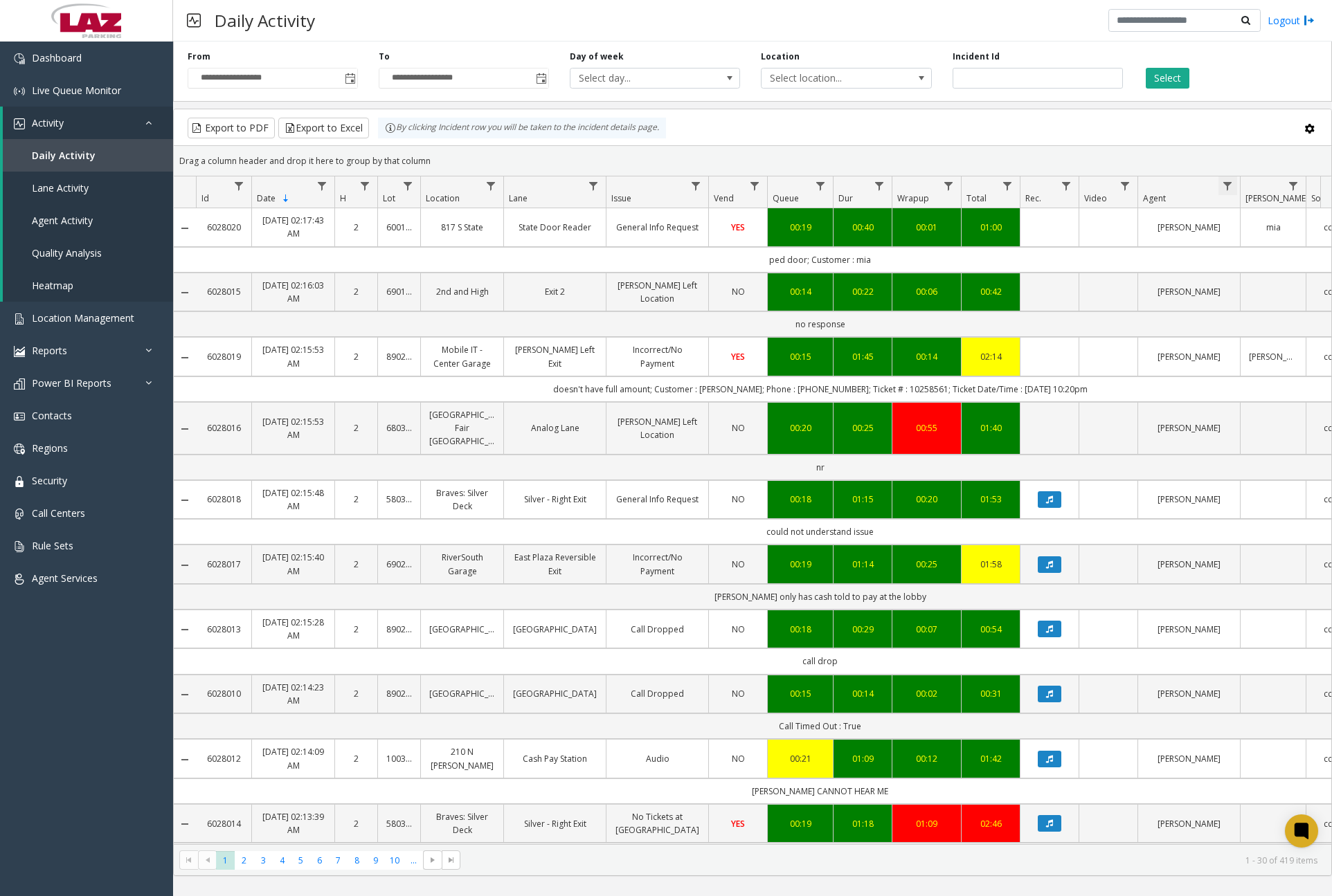
click at [1231, 187] on span "Data table" at bounding box center [1227, 187] width 11 height 11
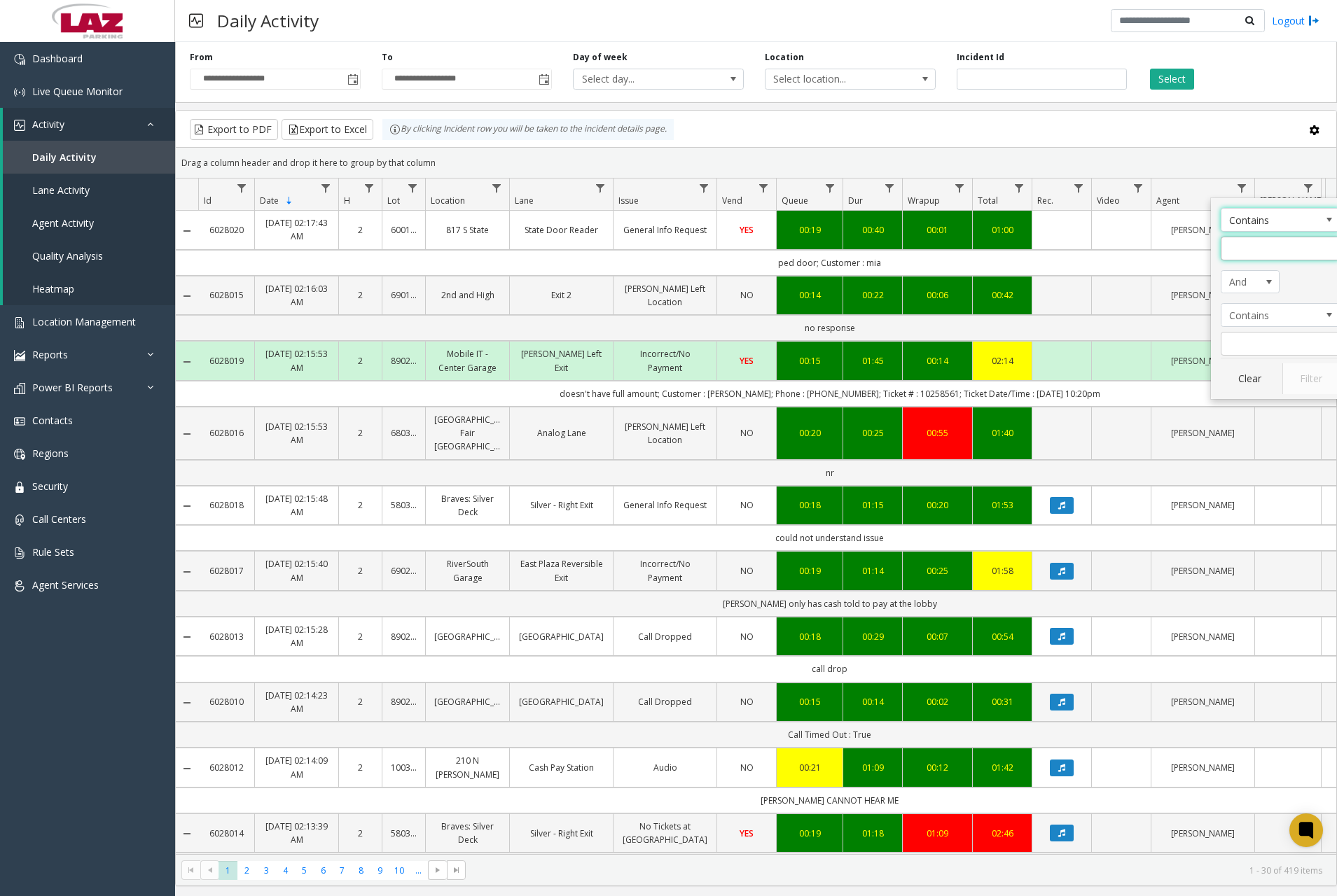
click at [1271, 253] on input "Agent Filter" at bounding box center [1280, 248] width 119 height 24
type input "******"
click at [1313, 378] on button "Filter" at bounding box center [1311, 378] width 57 height 31
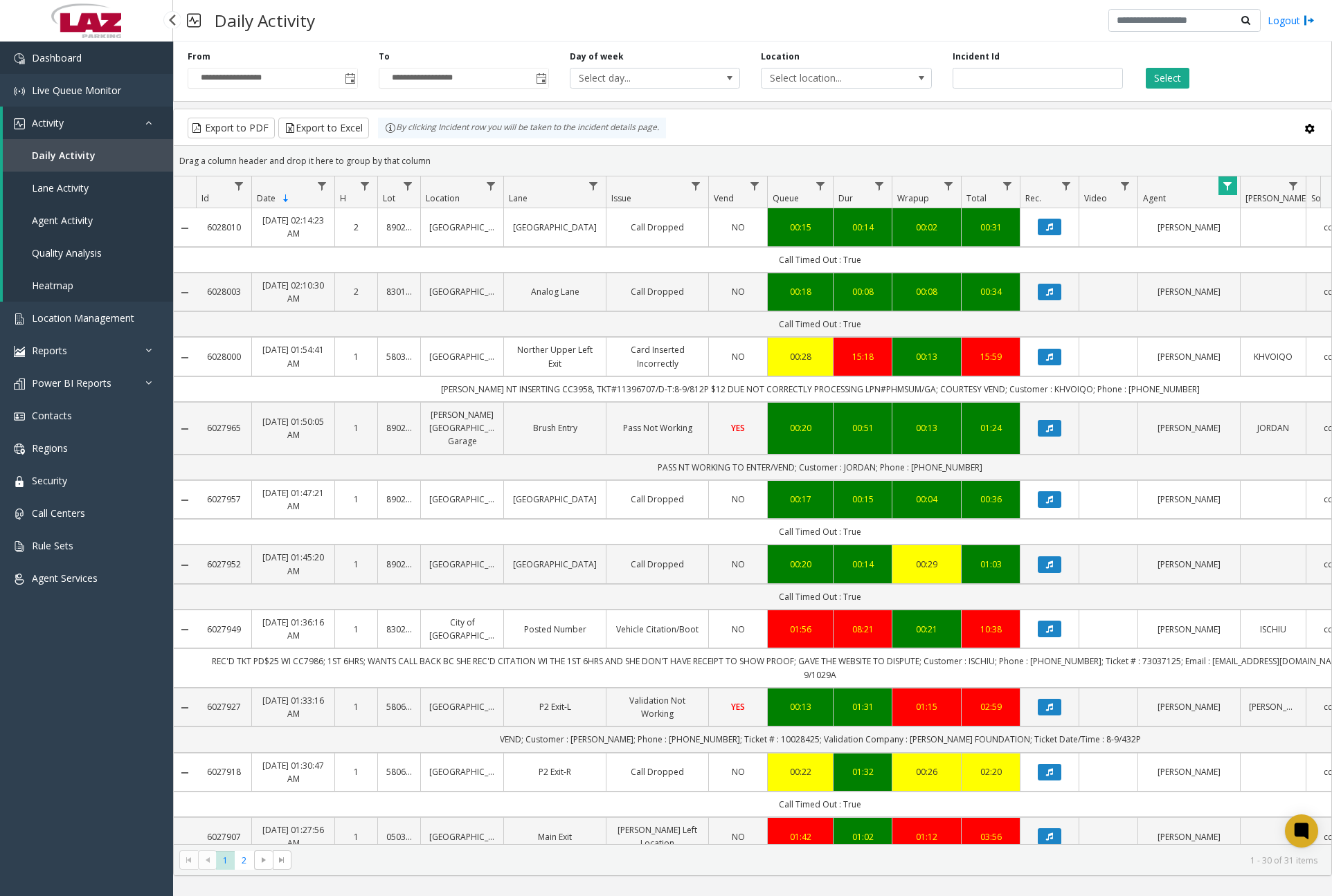
click at [101, 61] on link "Dashboard" at bounding box center [86, 58] width 173 height 33
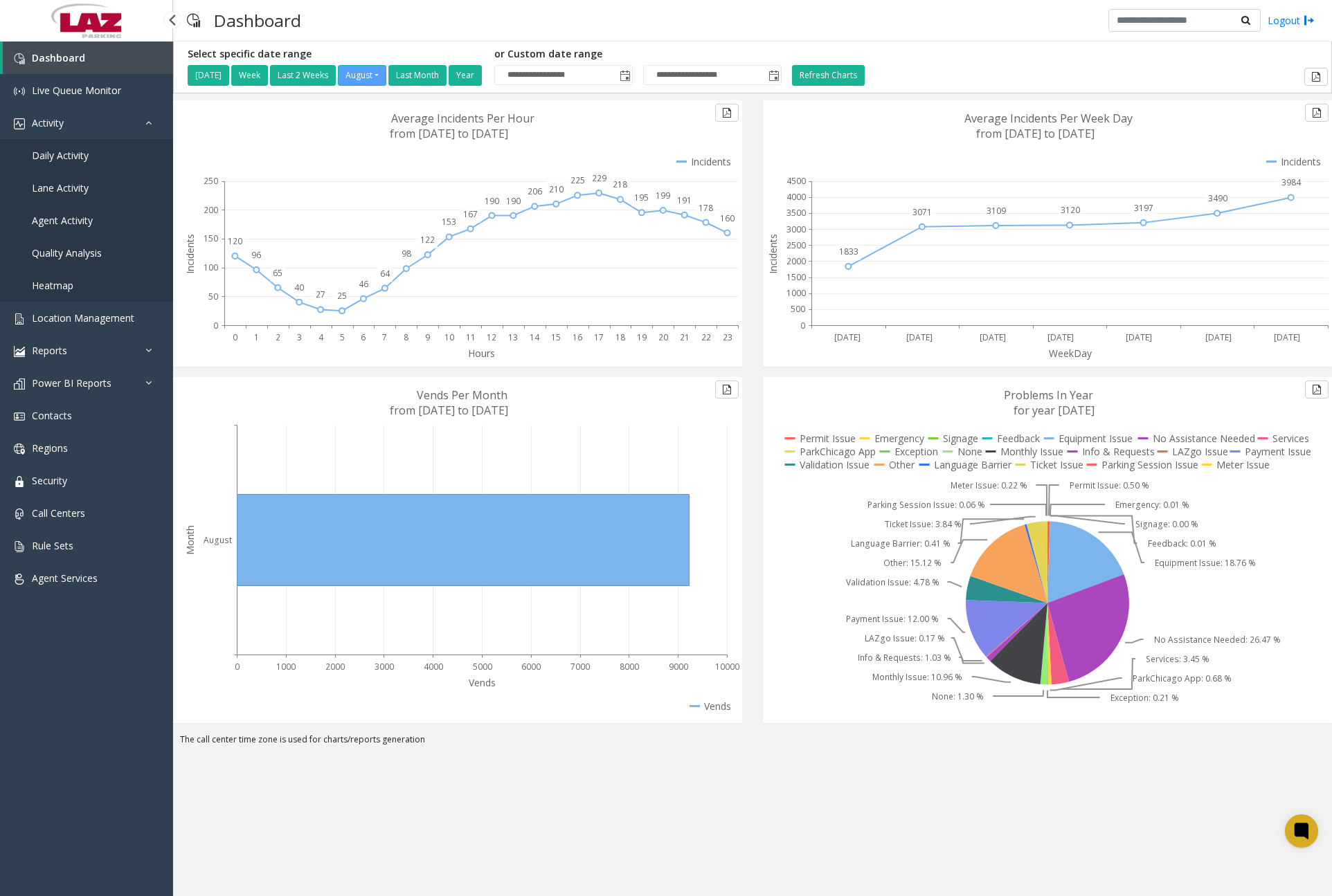
click at [118, 155] on link "Daily Activity" at bounding box center [86, 155] width 173 height 33
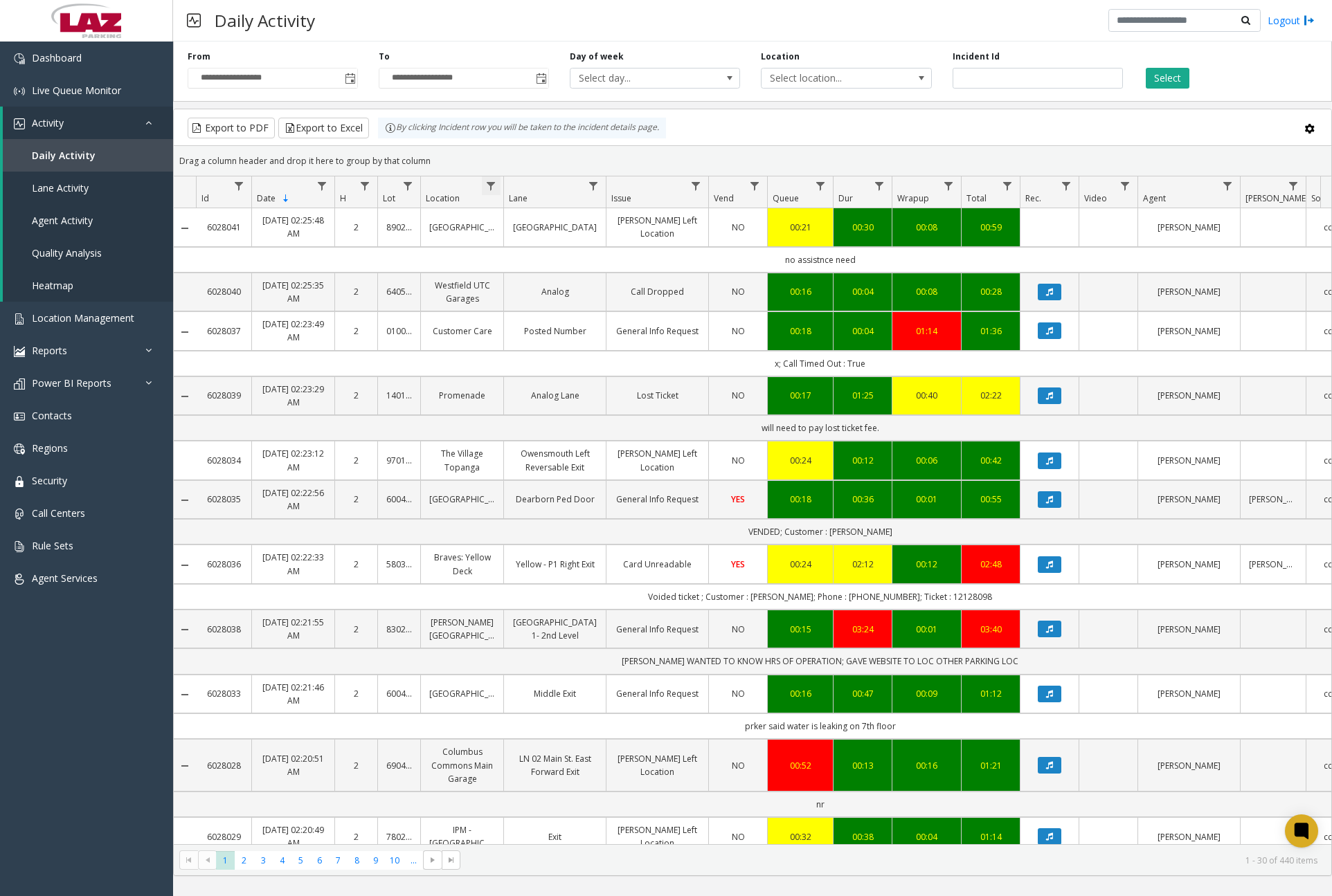
click at [489, 187] on span "Data table" at bounding box center [491, 187] width 11 height 11
click at [525, 244] on input "Location Filter" at bounding box center [551, 245] width 117 height 23
type input "******"
click at [592, 377] on button "Filter" at bounding box center [581, 374] width 57 height 30
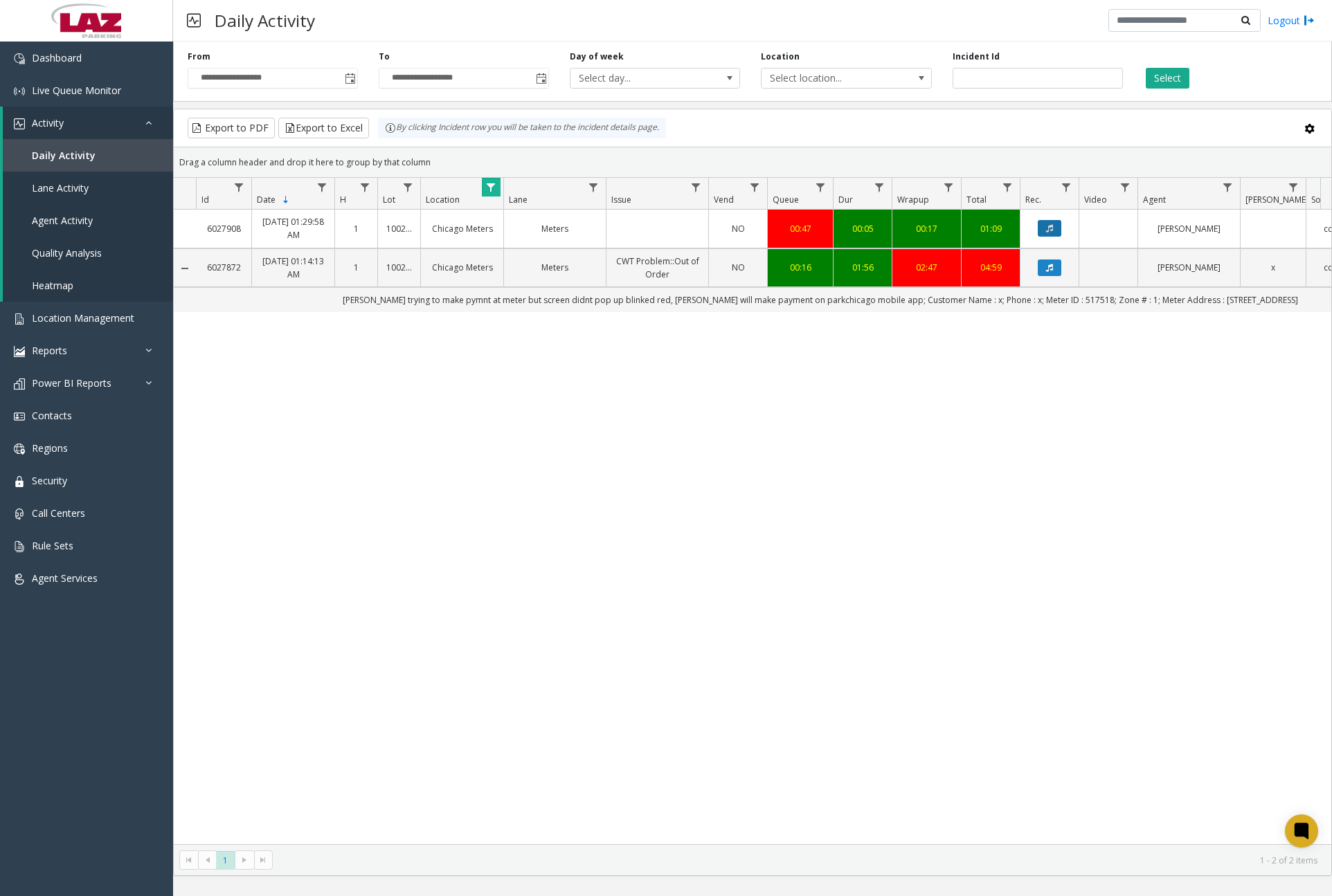
click at [1061, 228] on button "Data table" at bounding box center [1049, 228] width 23 height 16
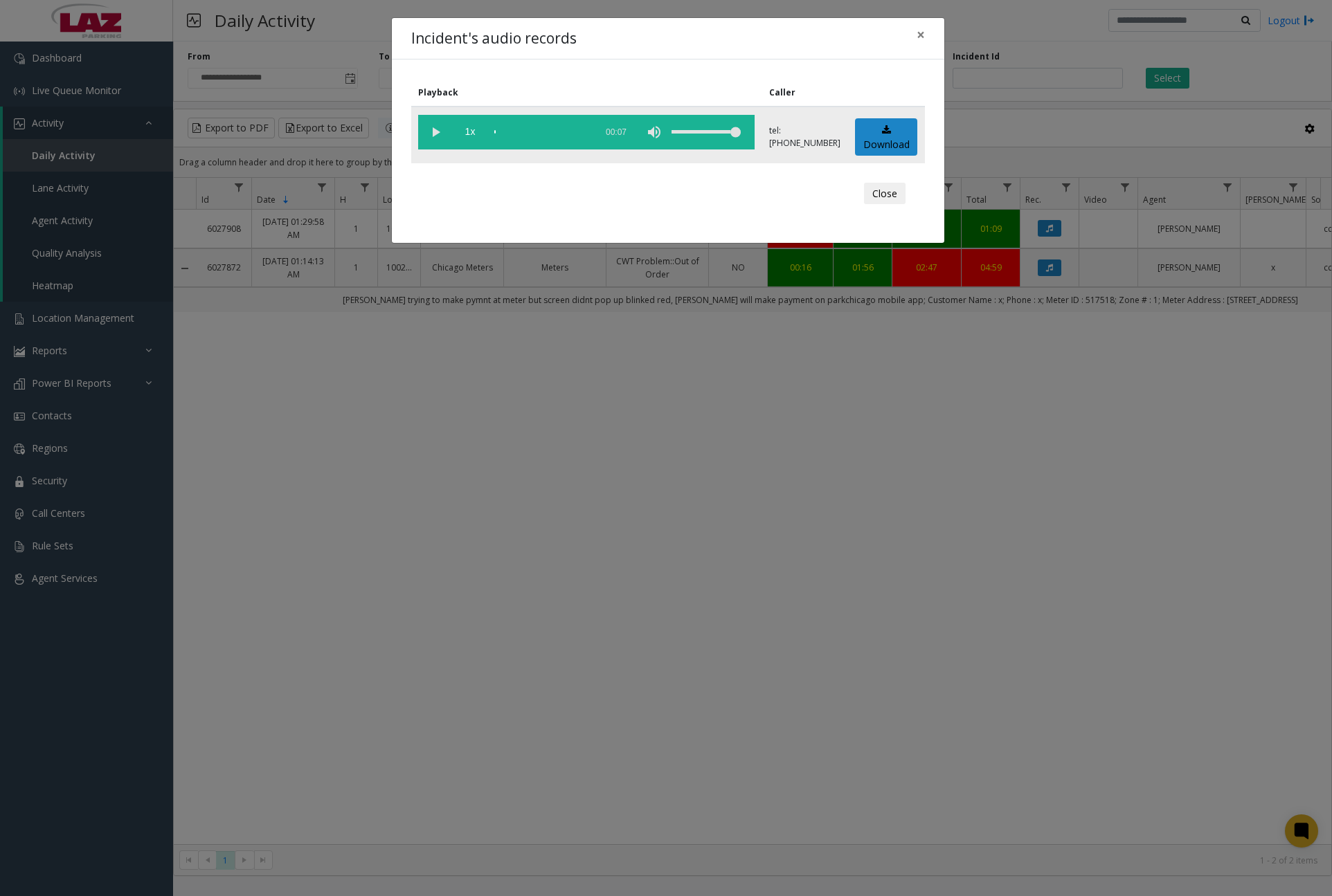
click at [440, 133] on vg-play-pause at bounding box center [435, 132] width 35 height 35
click at [918, 34] on span "×" at bounding box center [921, 34] width 8 height 19
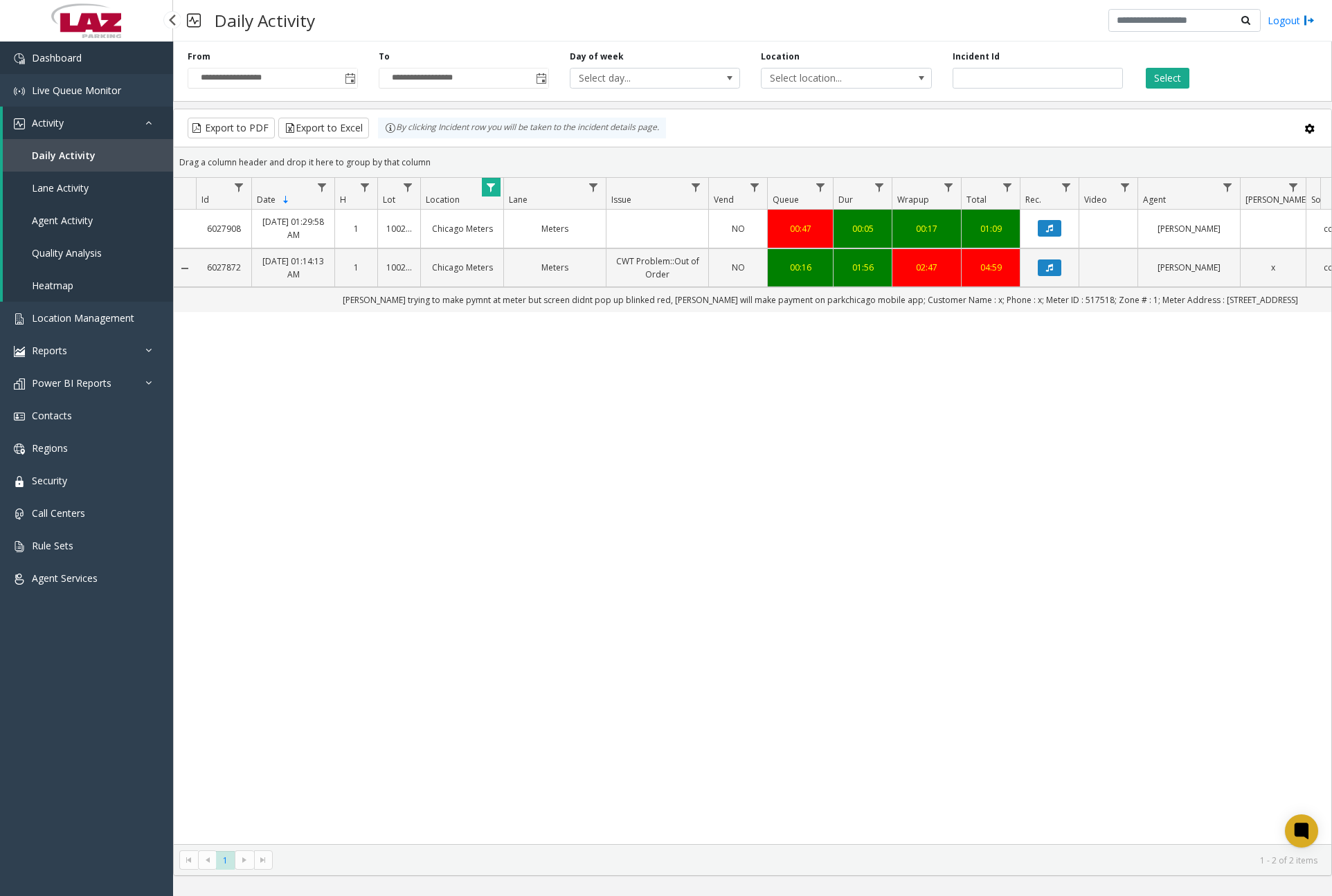
click at [110, 65] on link "Dashboard" at bounding box center [86, 58] width 173 height 33
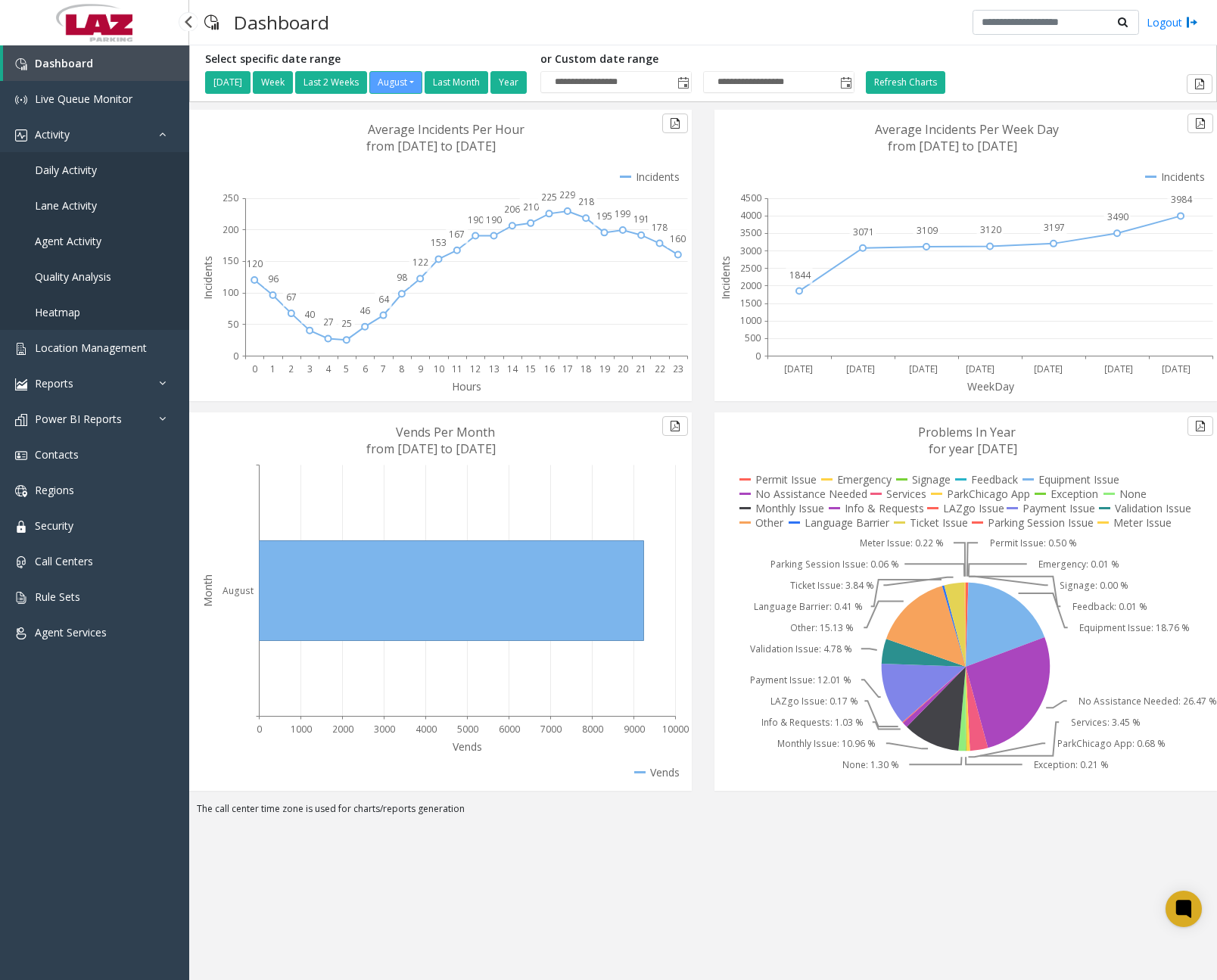
click at [101, 180] on link "Daily Activity" at bounding box center [94, 170] width 189 height 36
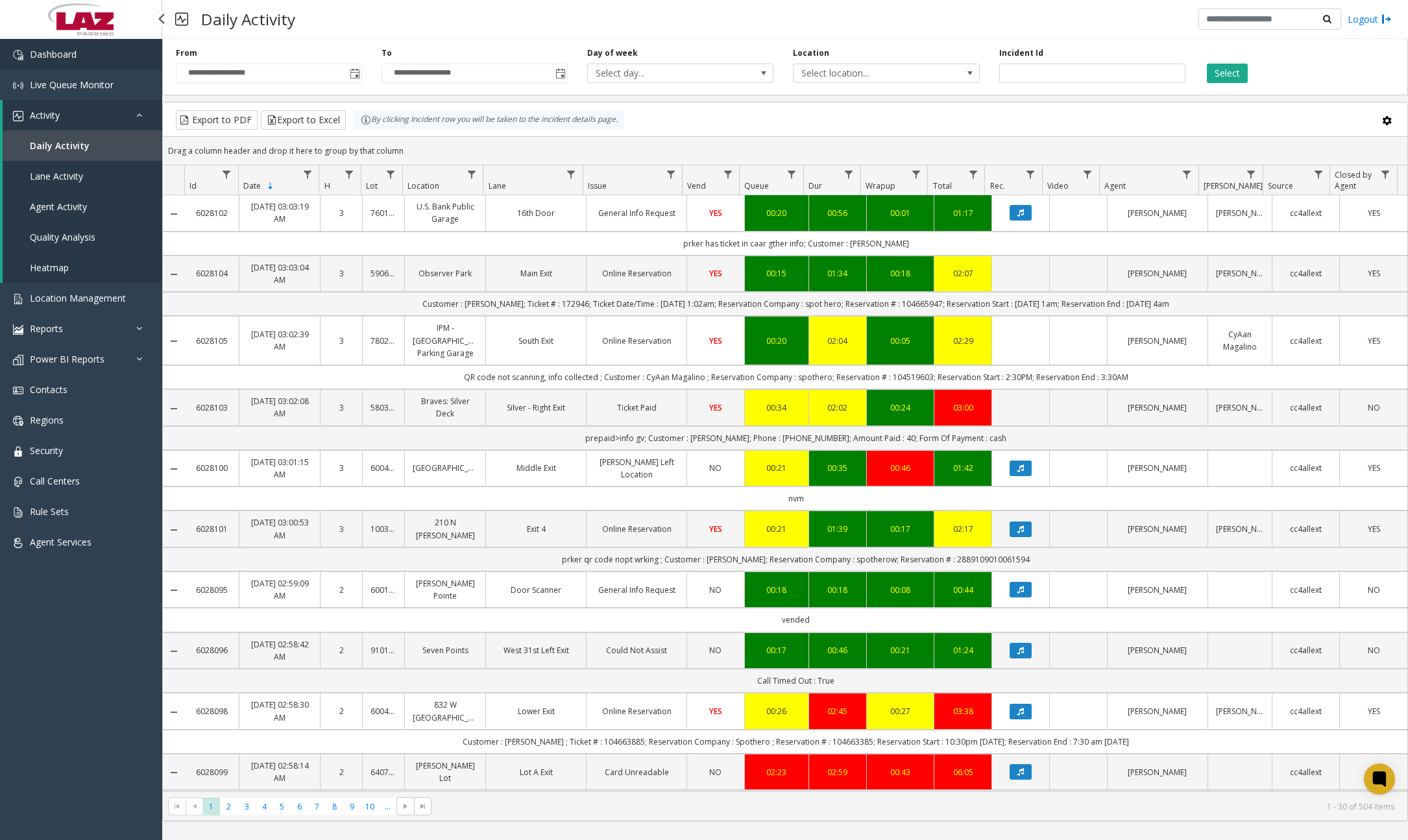
click at [106, 66] on link "Dashboard" at bounding box center [81, 54] width 162 height 30
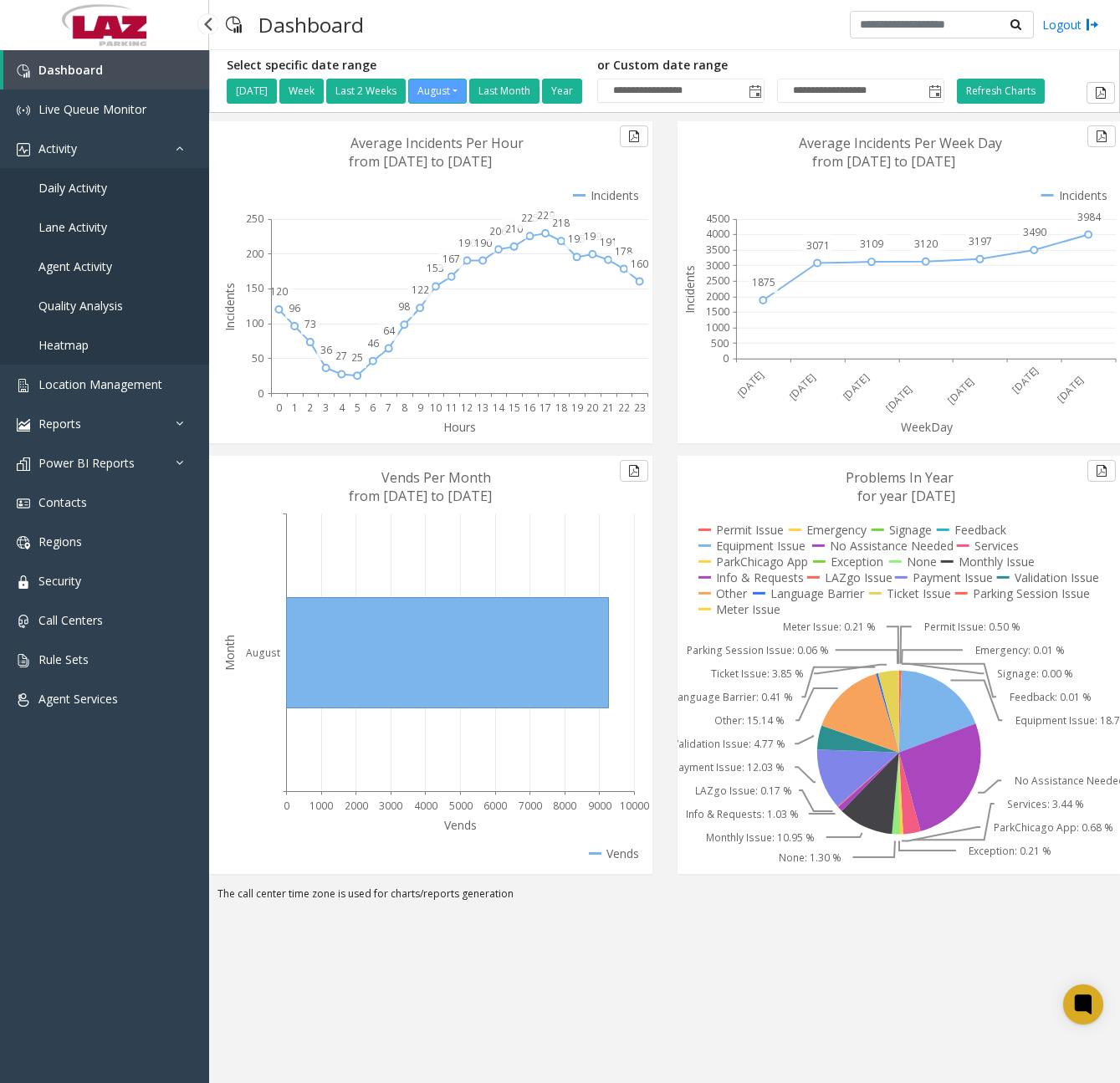
click at [87, 196] on link "Daily Activity" at bounding box center [104, 188] width 209 height 39
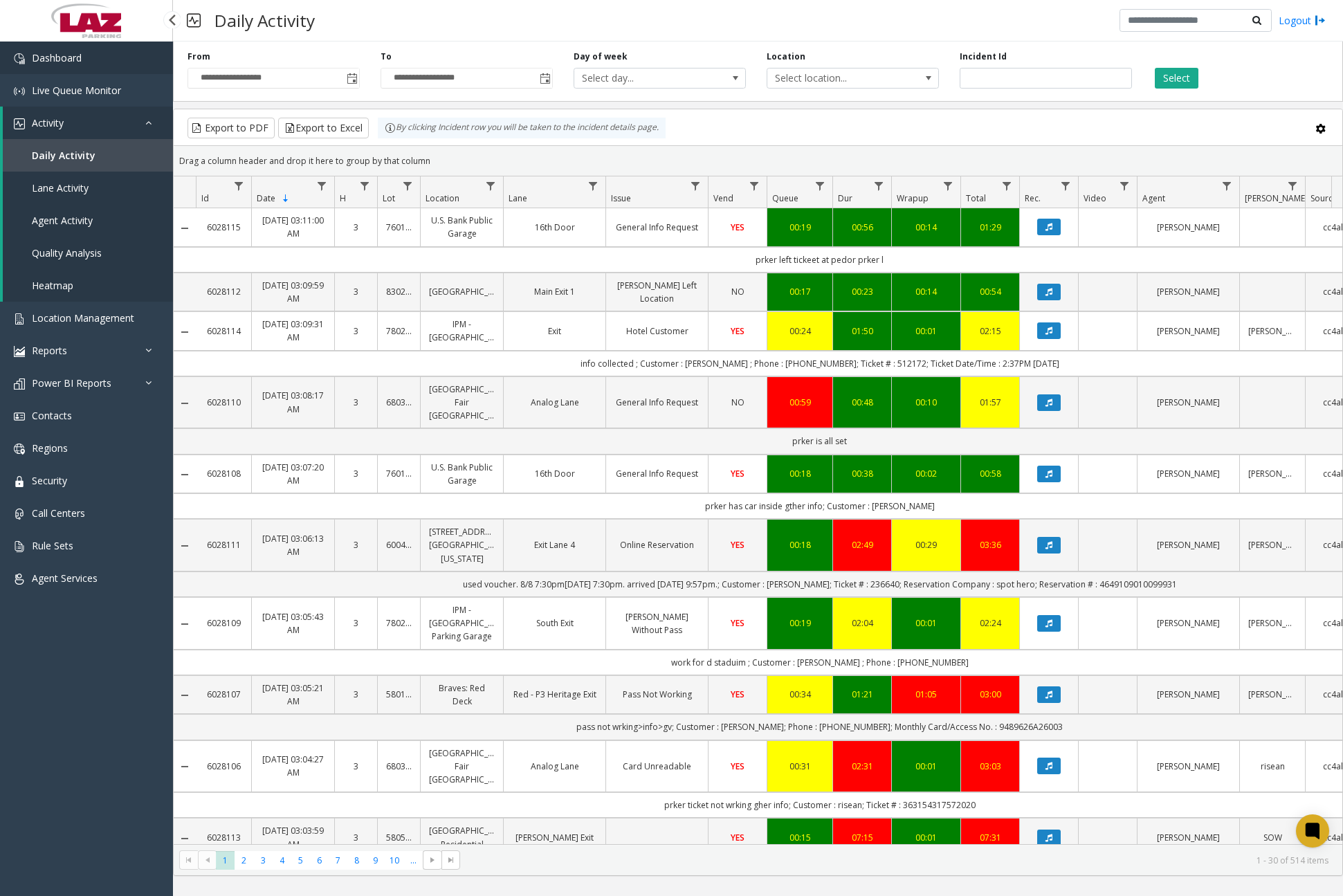
click at [87, 64] on link "Dashboard" at bounding box center [86, 58] width 173 height 33
